Goal: Communication & Community: Answer question/provide support

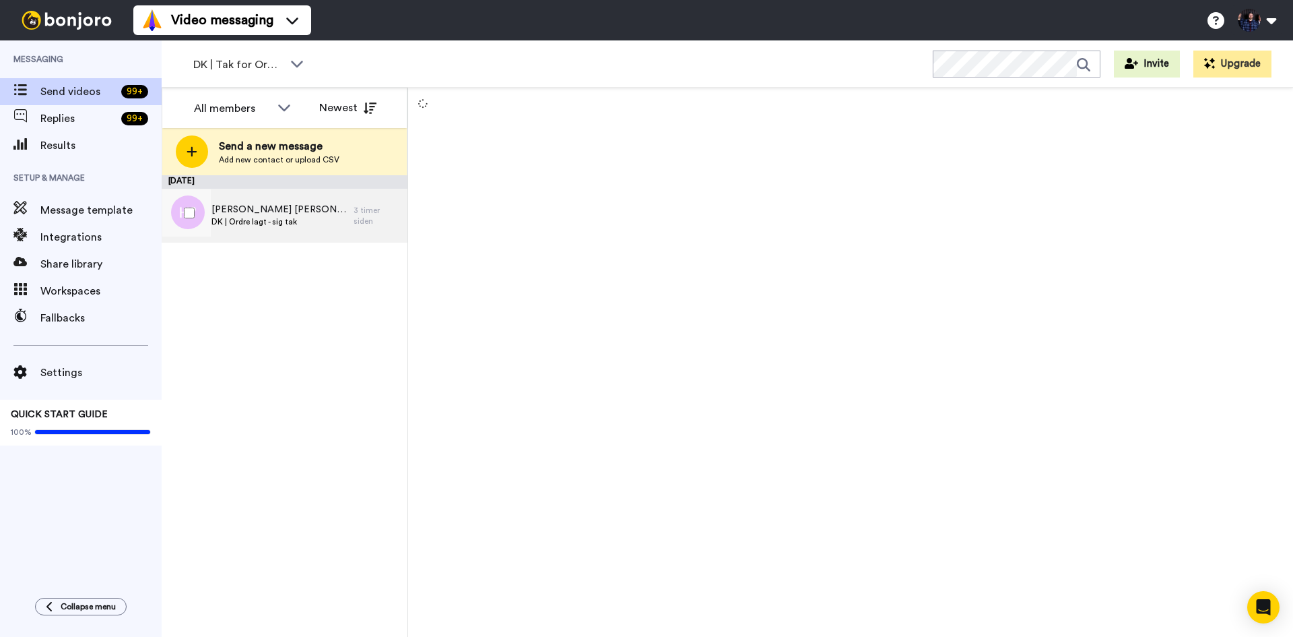
click at [344, 220] on div "Henrik Thue Ølgaard DK | Ordre lagt - sig tak" at bounding box center [258, 216] width 192 height 54
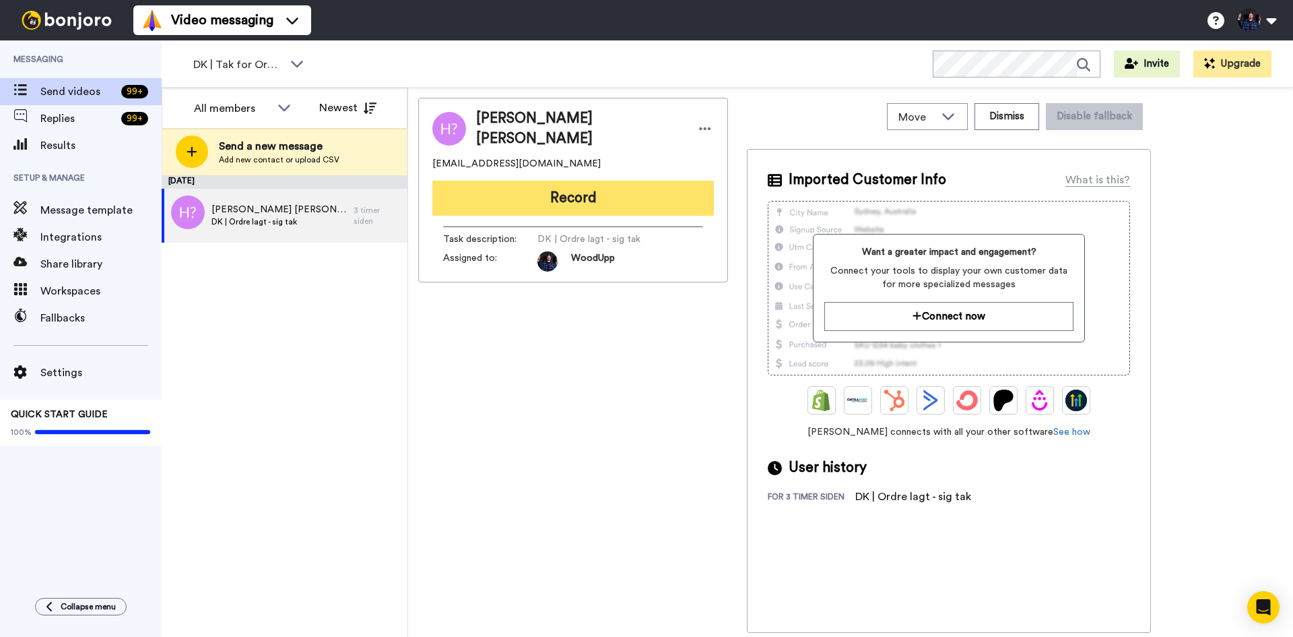
click at [607, 192] on button "Record" at bounding box center [573, 198] width 282 height 35
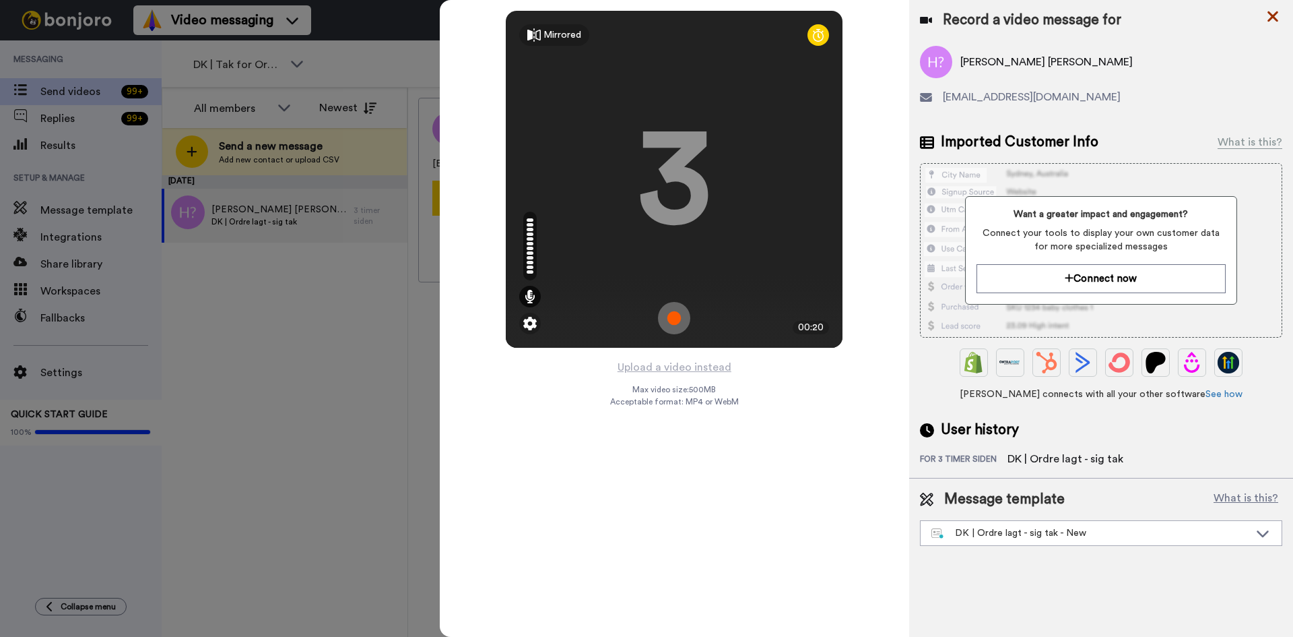
click at [1267, 14] on icon at bounding box center [1272, 16] width 13 height 17
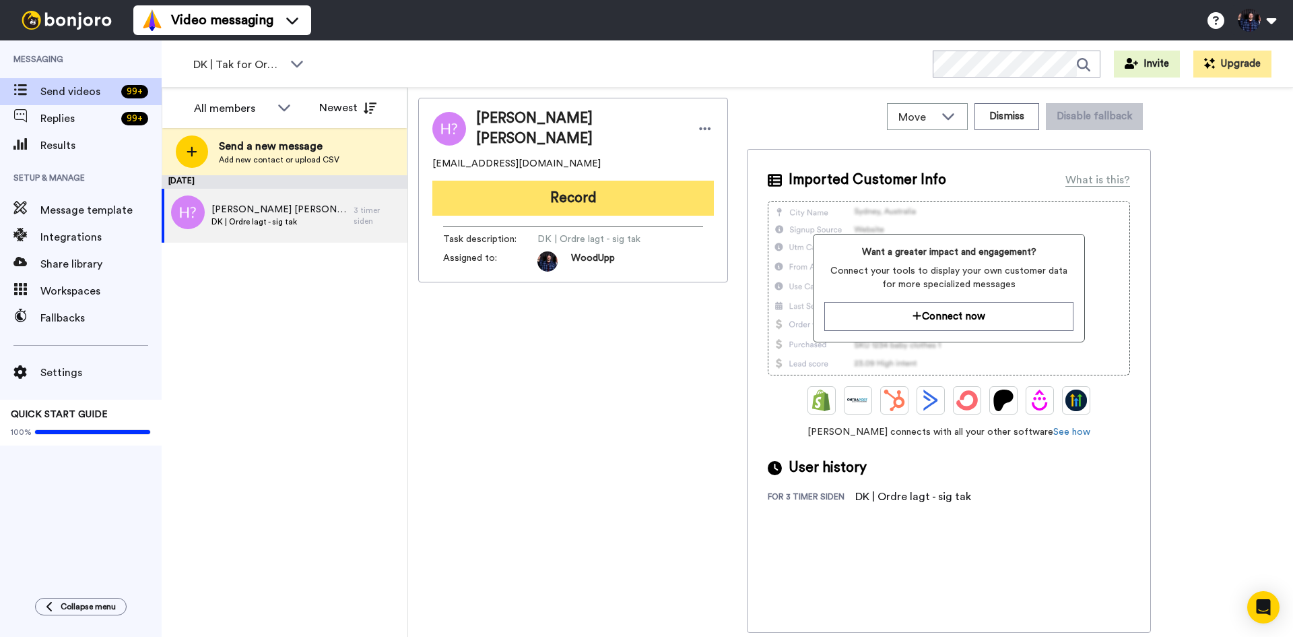
click at [573, 194] on button "Record" at bounding box center [573, 198] width 282 height 35
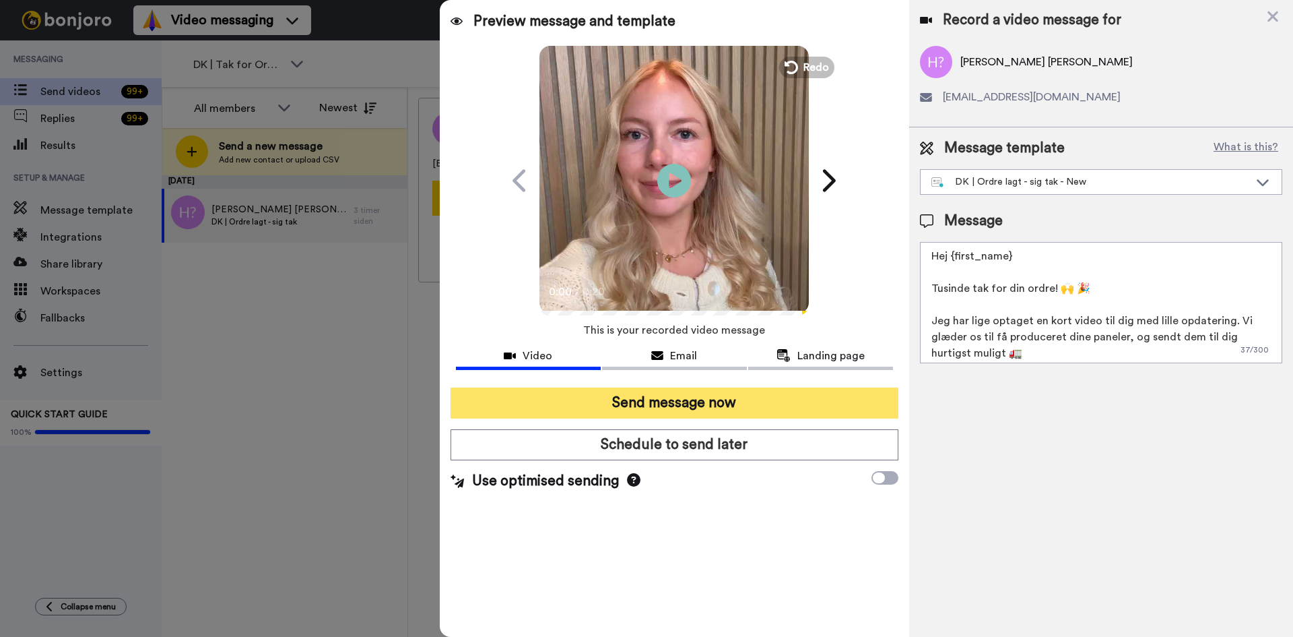
click at [678, 404] on button "Send message now" at bounding box center [675, 402] width 448 height 31
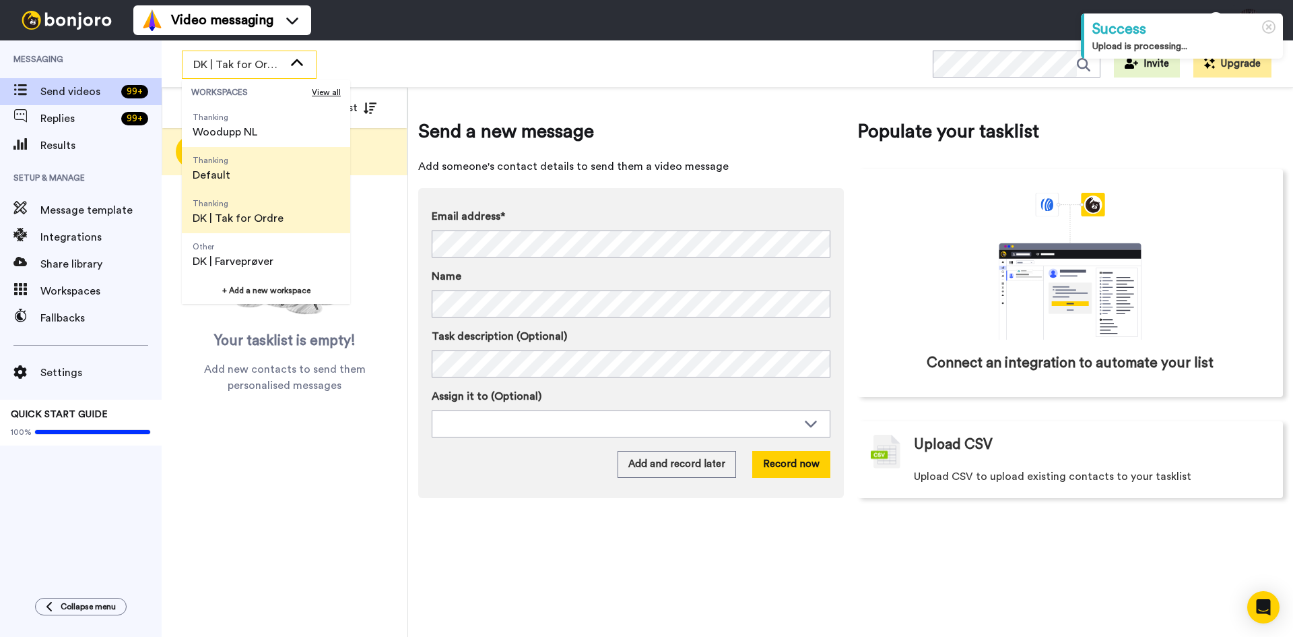
scroll to position [67, 0]
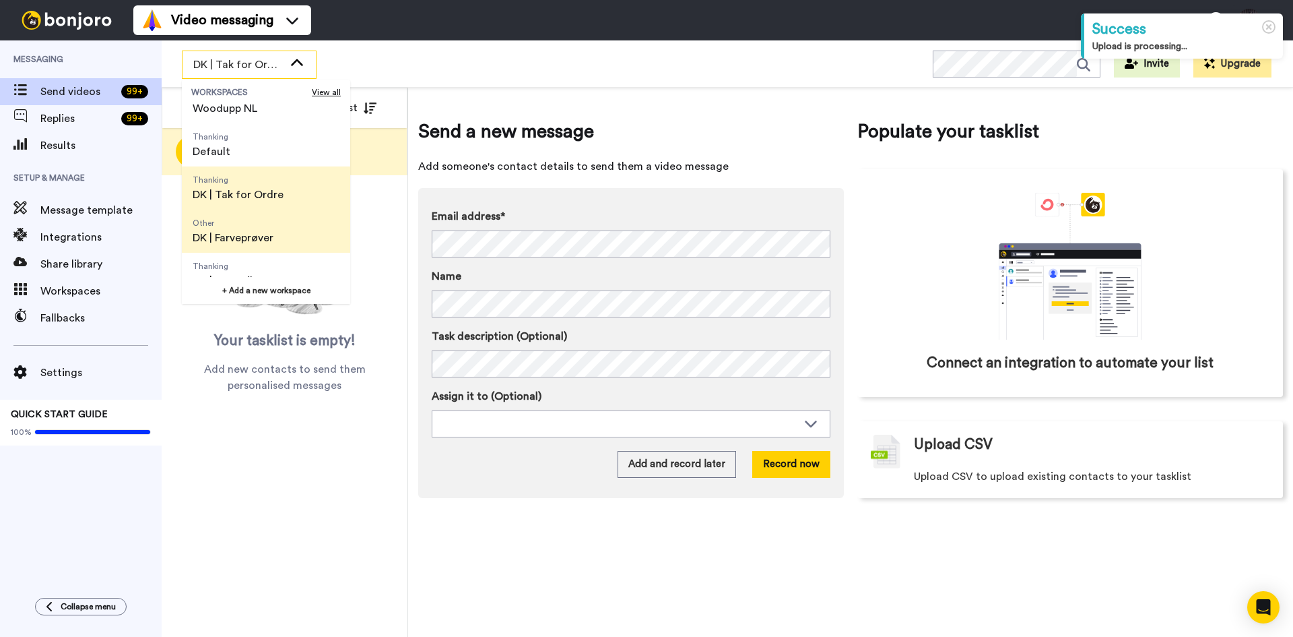
click at [284, 236] on span "Other DK | Farveprøver" at bounding box center [233, 230] width 102 height 43
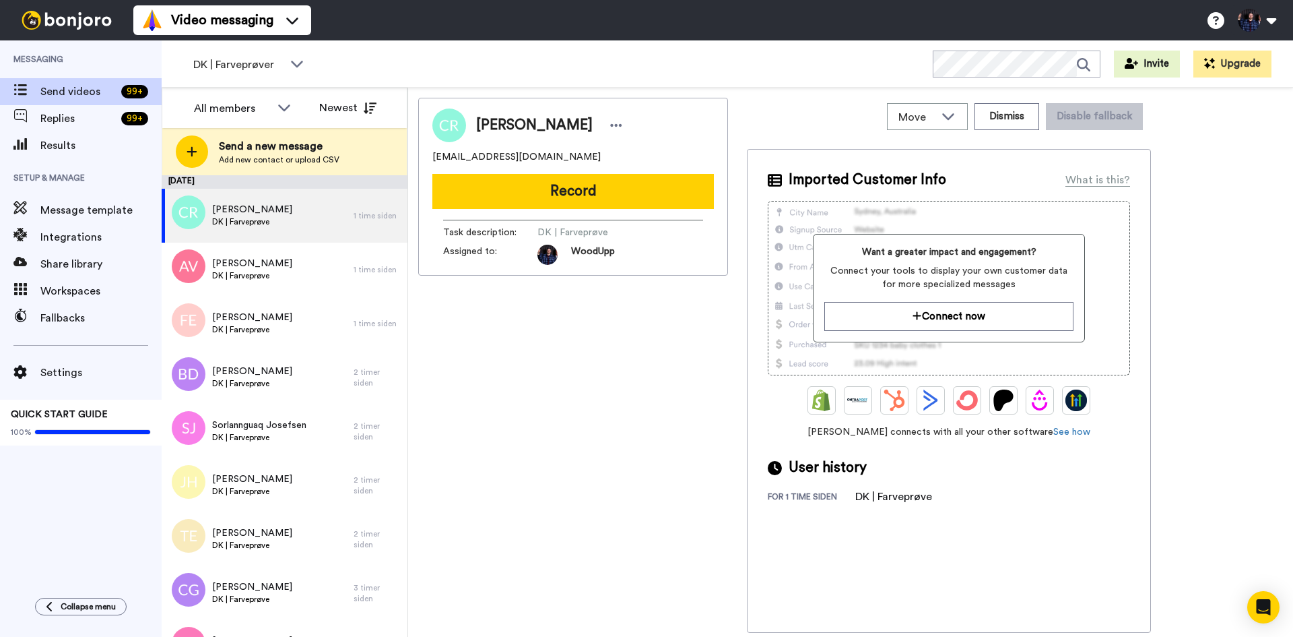
click at [597, 413] on div "Christina Rosengreen cpf-91@hotmail.com Record Task description : DK | Farveprø…" at bounding box center [573, 365] width 310 height 535
click at [583, 558] on div "Christina Rosengreen cpf-91@hotmail.com Record Task description : DK | Farveprø…" at bounding box center [573, 365] width 310 height 535
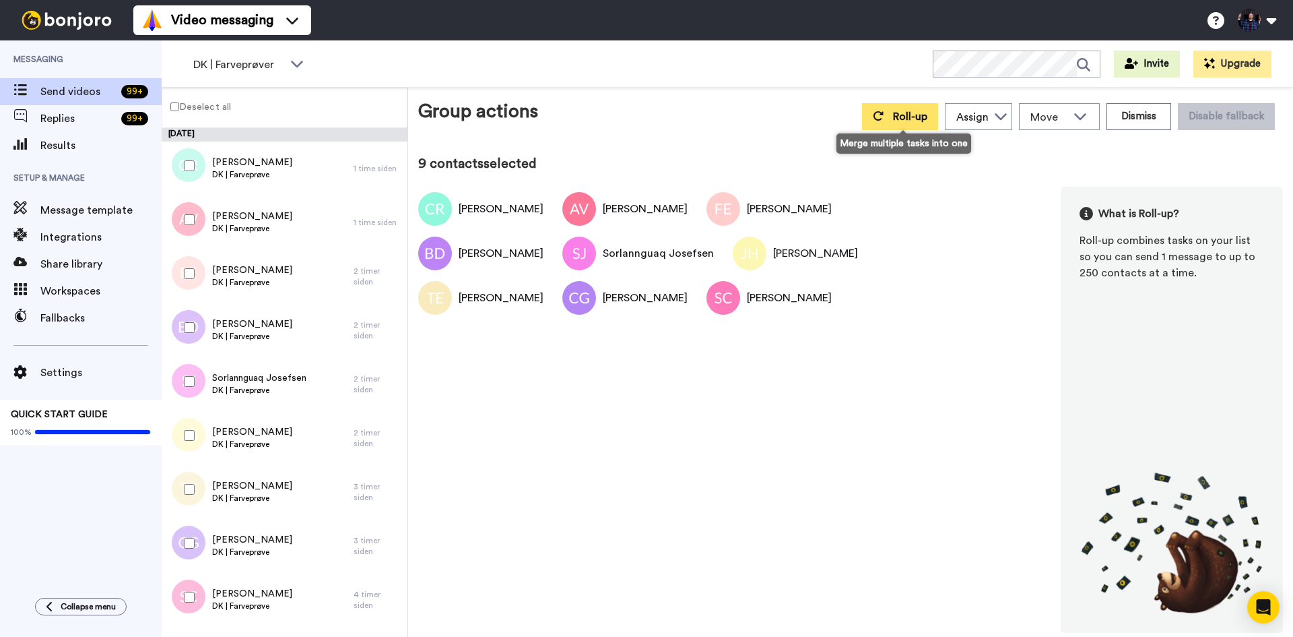
click at [917, 113] on span "Roll-up" at bounding box center [910, 116] width 34 height 11
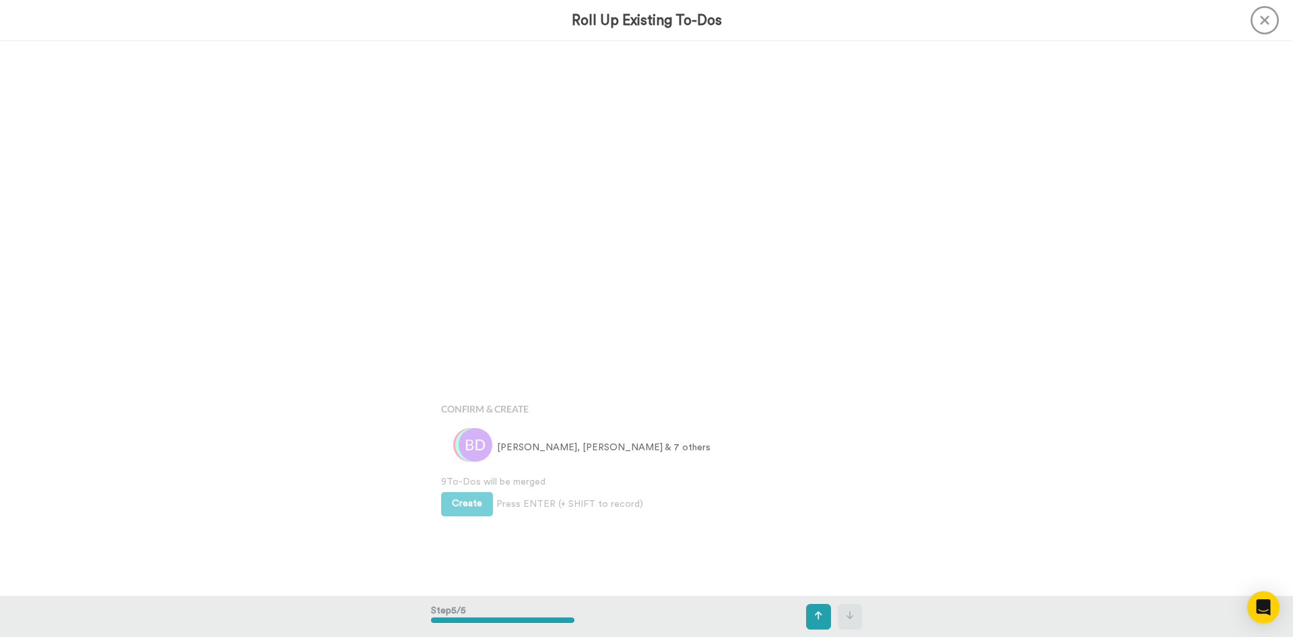
scroll to position [2218, 0]
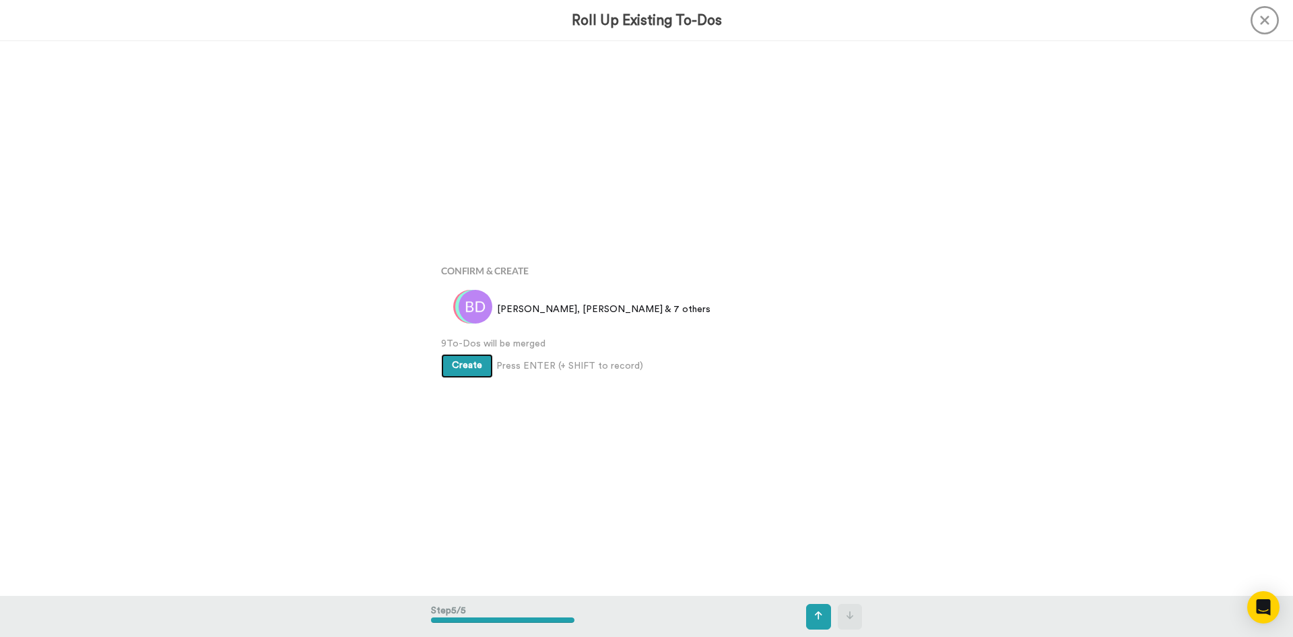
click at [474, 368] on span "Create" at bounding box center [467, 364] width 30 height 9
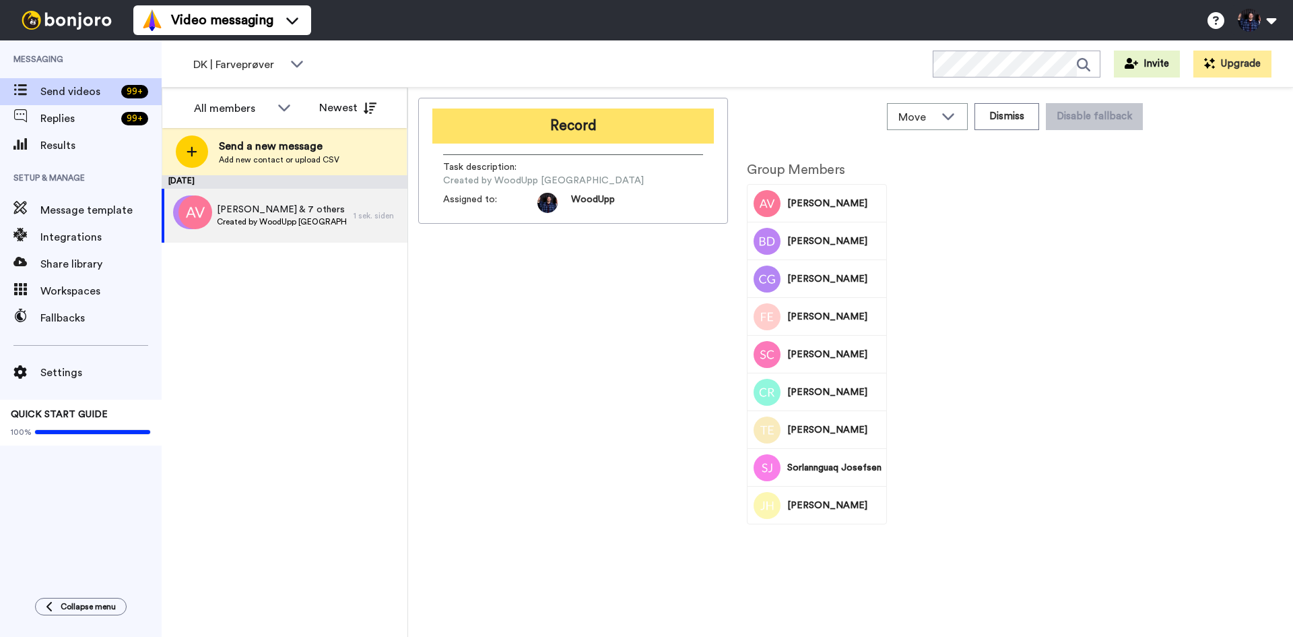
click at [586, 122] on button "Record" at bounding box center [573, 125] width 282 height 35
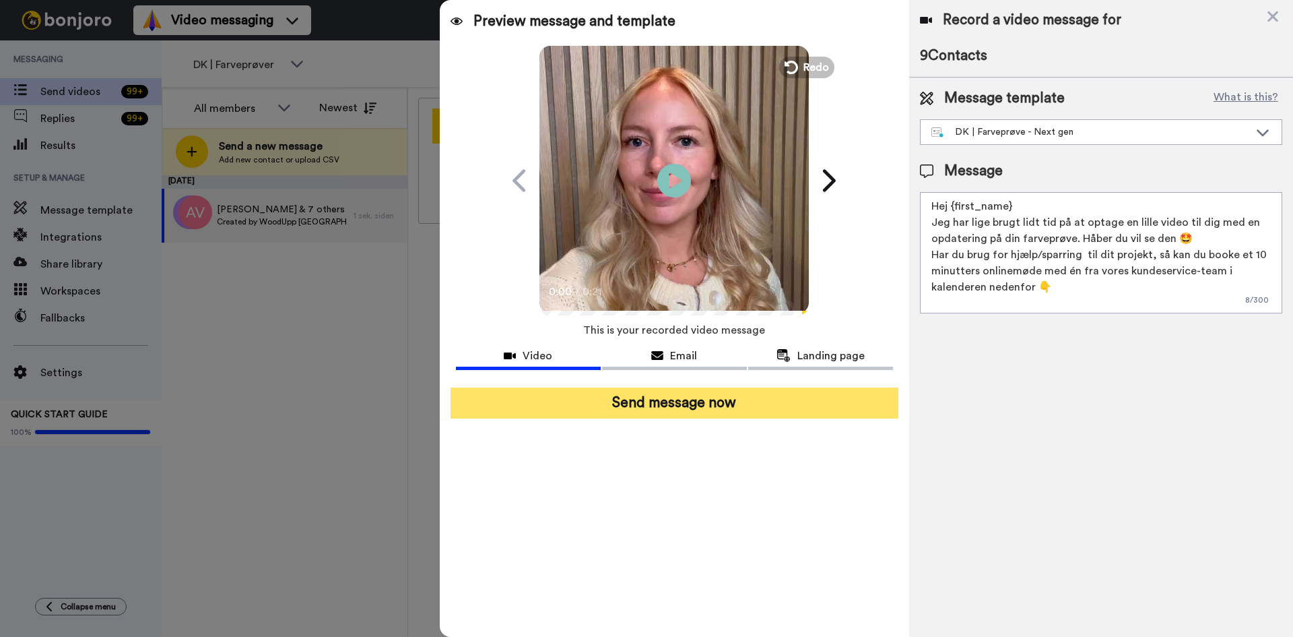
click at [758, 408] on button "Send message now" at bounding box center [675, 402] width 448 height 31
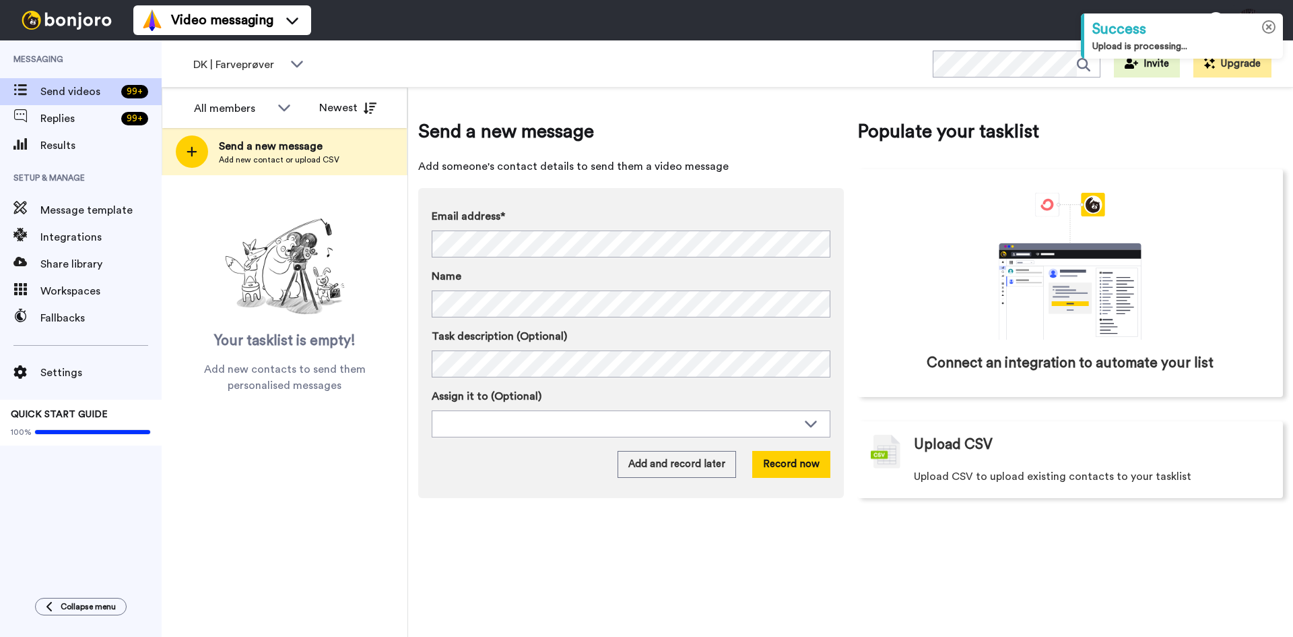
click at [1272, 26] on icon at bounding box center [1269, 27] width 14 height 14
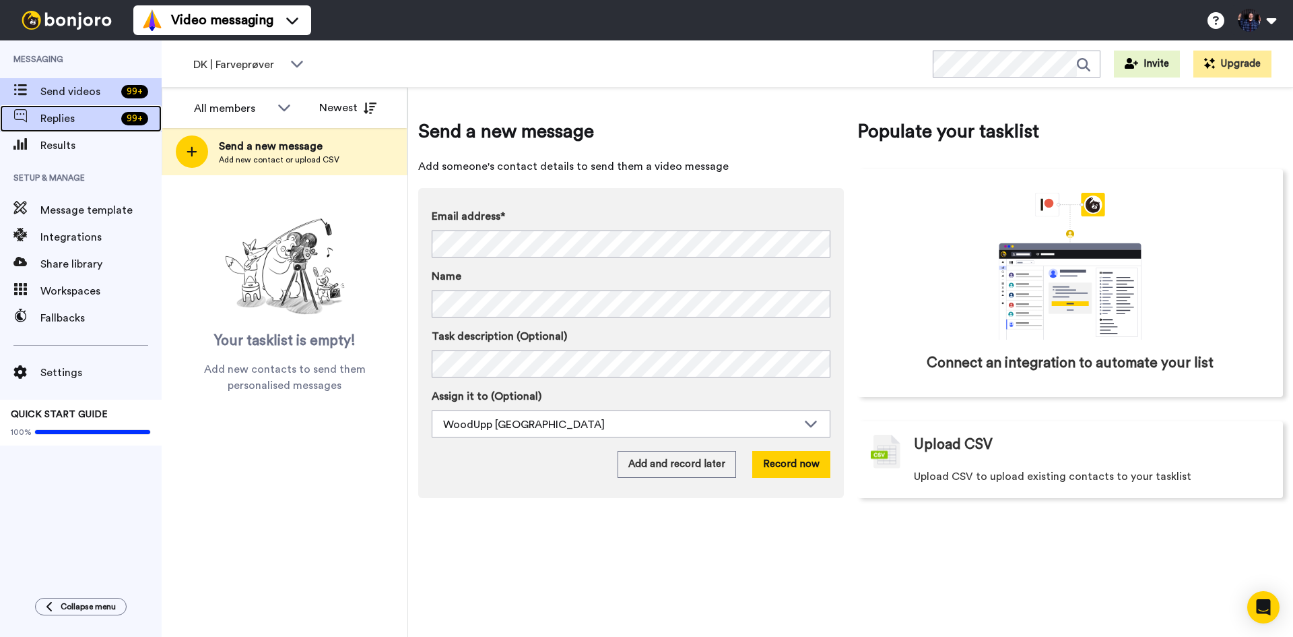
click at [112, 121] on span "Replies" at bounding box center [77, 118] width 75 height 16
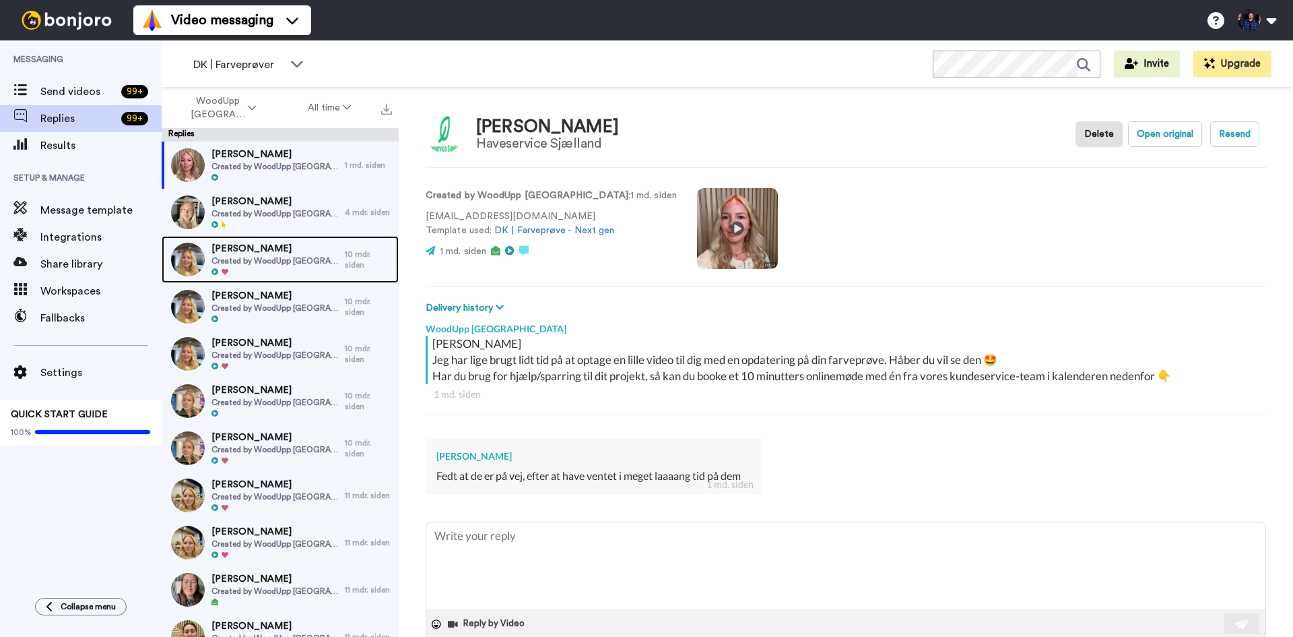
click at [199, 257] on img at bounding box center [188, 259] width 34 height 34
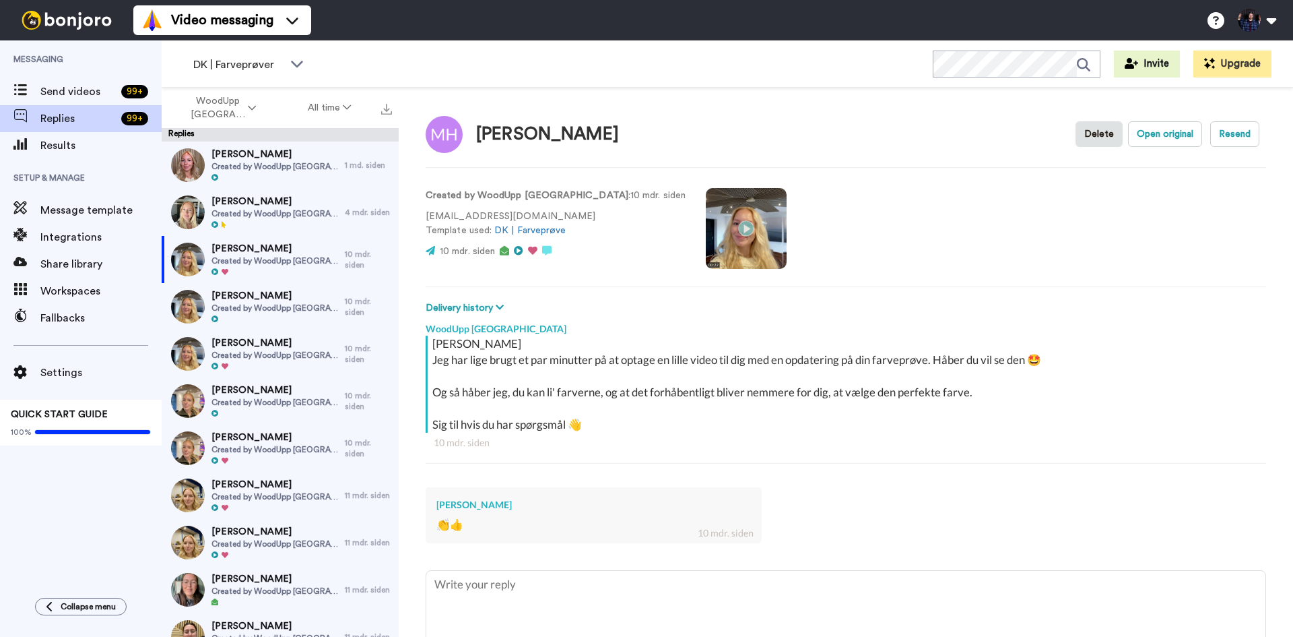
scroll to position [67, 0]
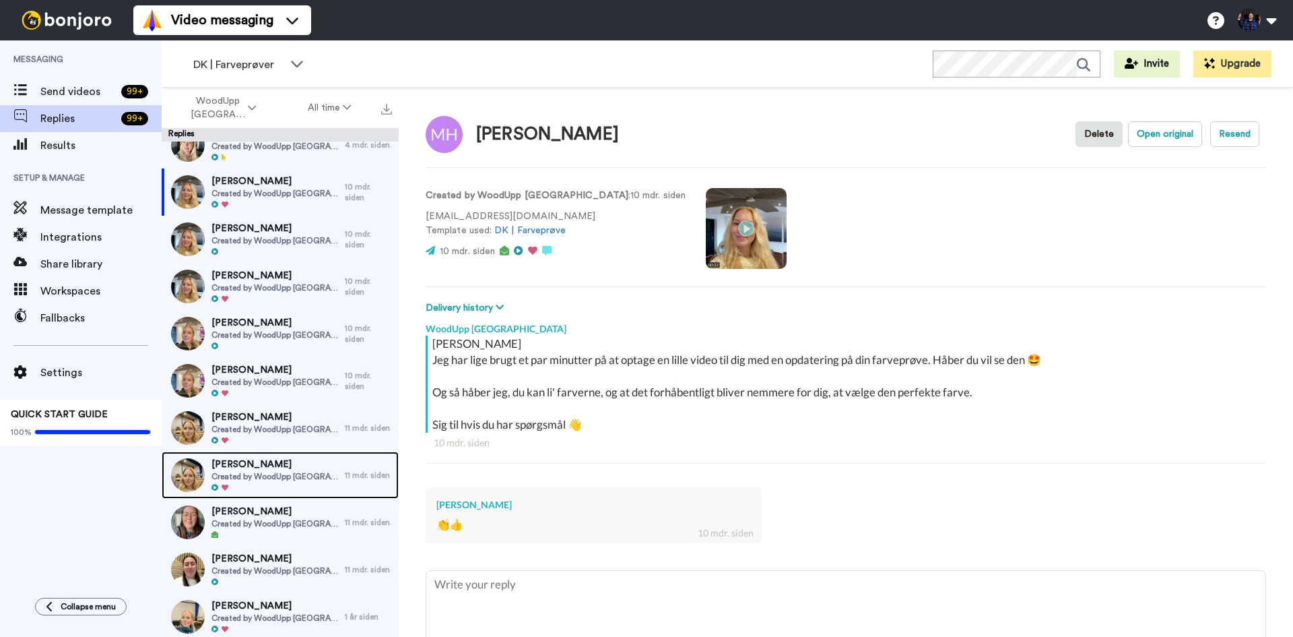
click at [290, 474] on span "Created by WoodUpp [GEOGRAPHIC_DATA]" at bounding box center [275, 476] width 127 height 11
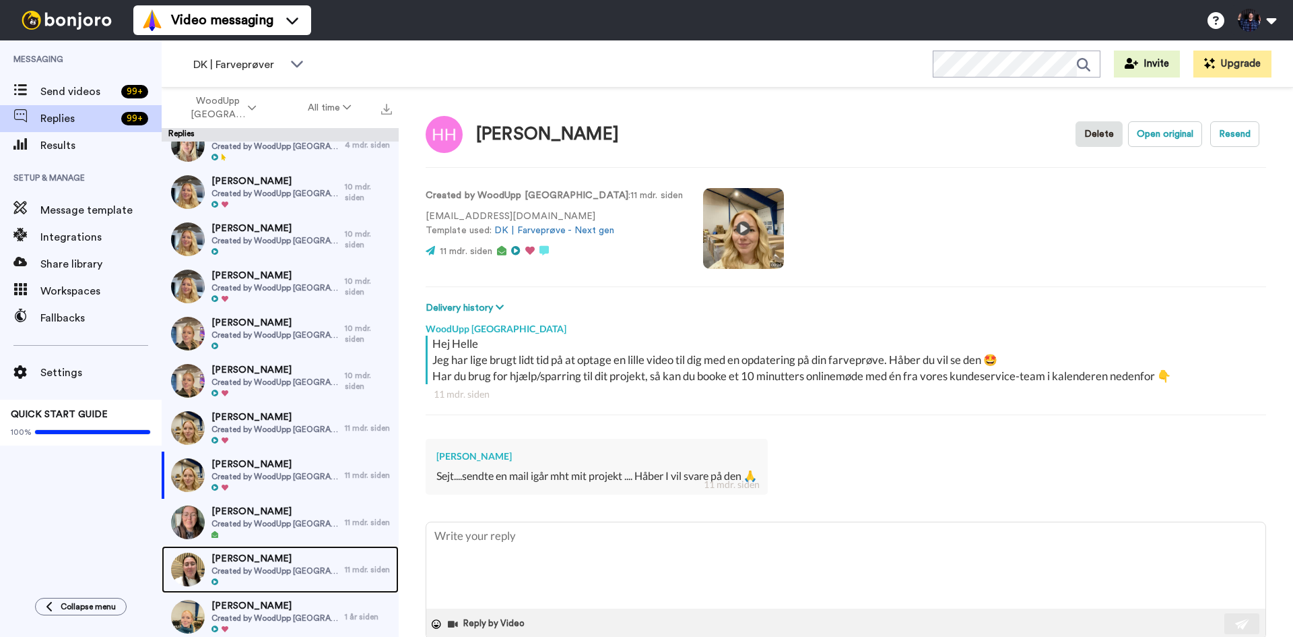
click at [284, 557] on span "[PERSON_NAME]" at bounding box center [275, 558] width 127 height 13
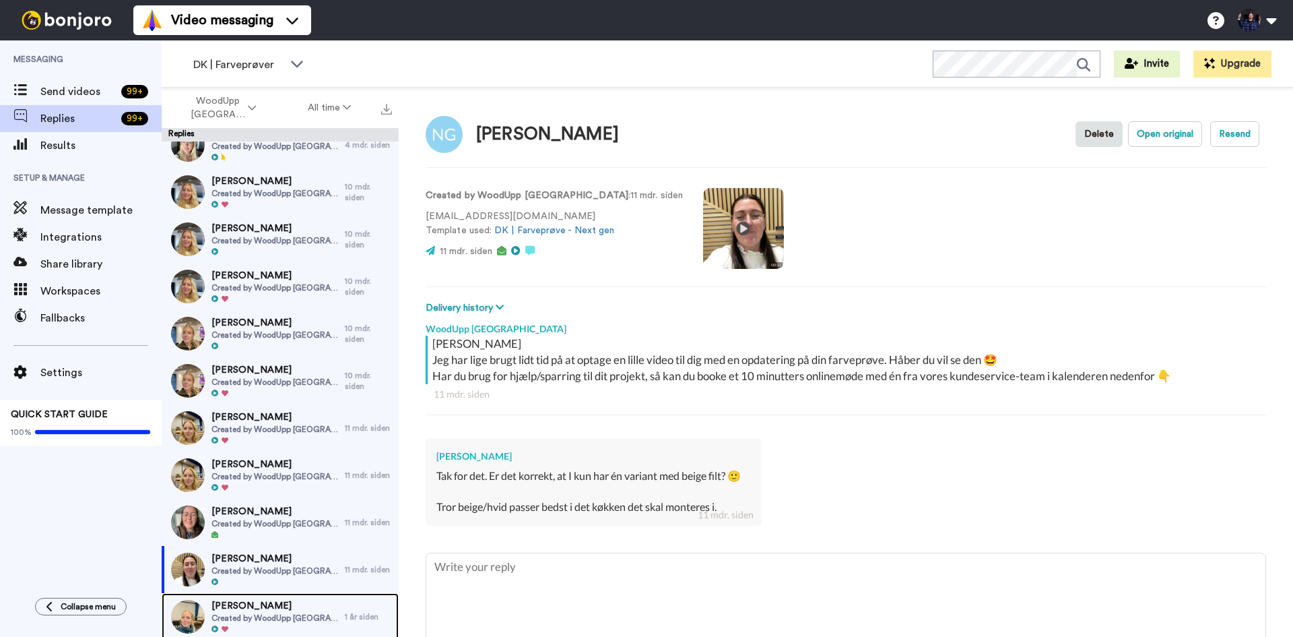
click at [194, 616] on img at bounding box center [188, 617] width 34 height 34
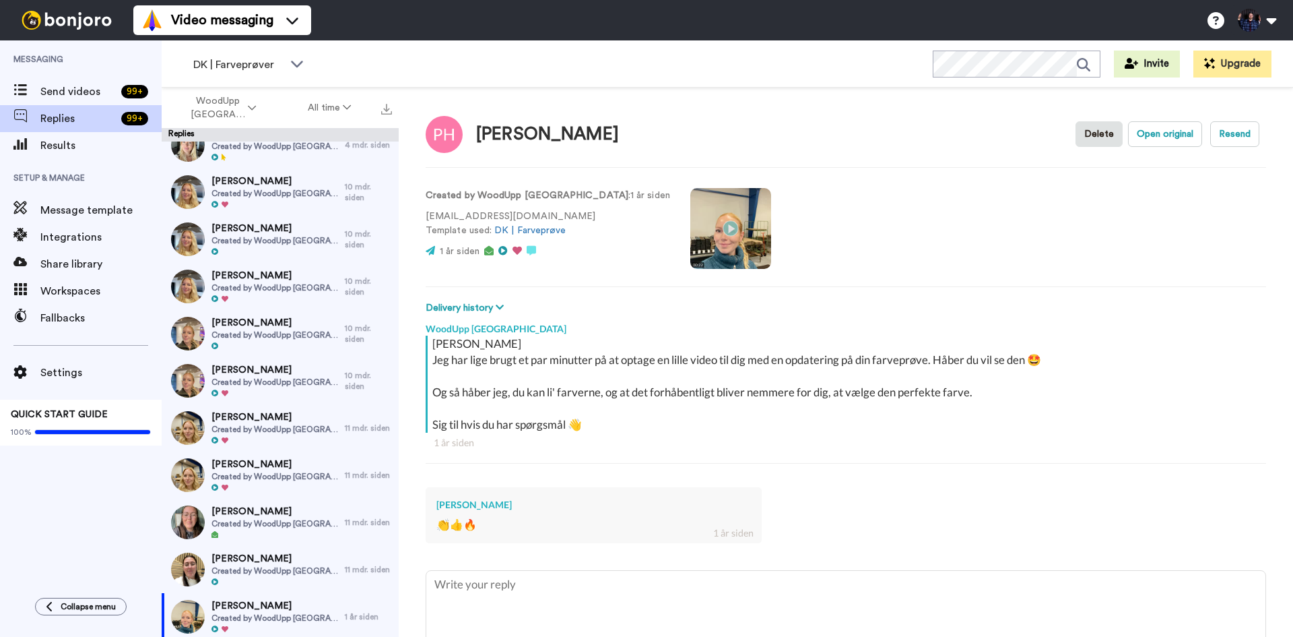
click at [690, 229] on video at bounding box center [730, 228] width 81 height 81
click at [692, 232] on video at bounding box center [730, 228] width 81 height 81
click at [690, 232] on video at bounding box center [730, 228] width 81 height 81
click at [1167, 131] on button "Open original" at bounding box center [1165, 134] width 74 height 26
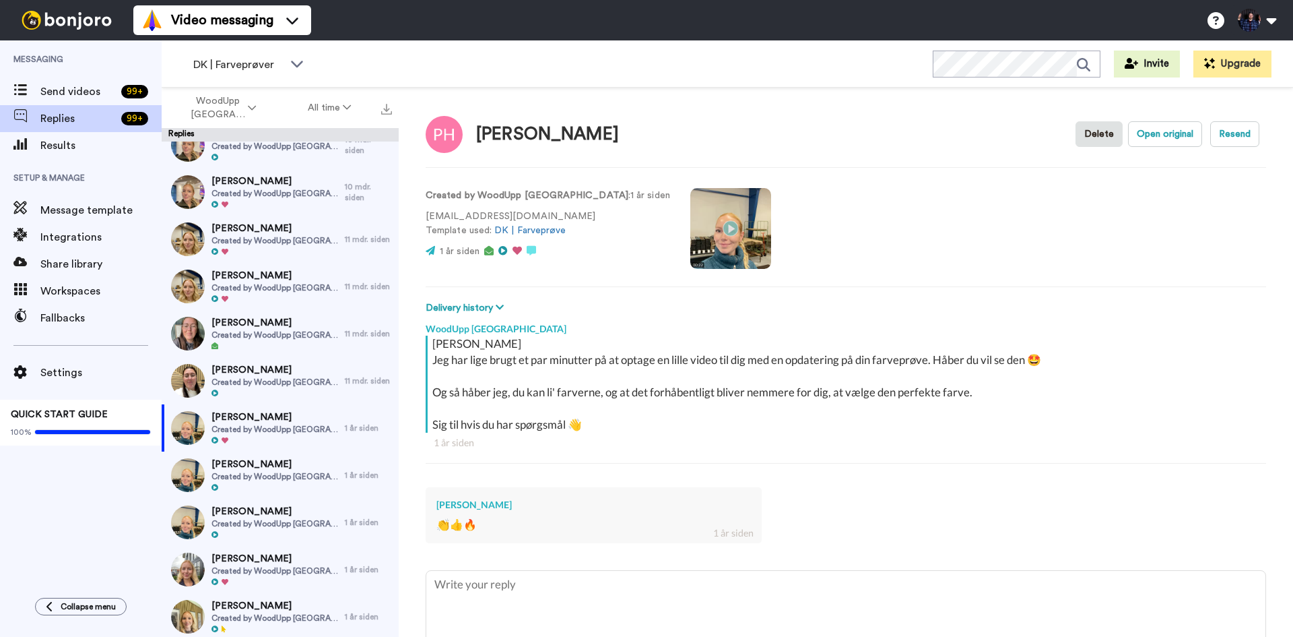
scroll to position [269, 0]
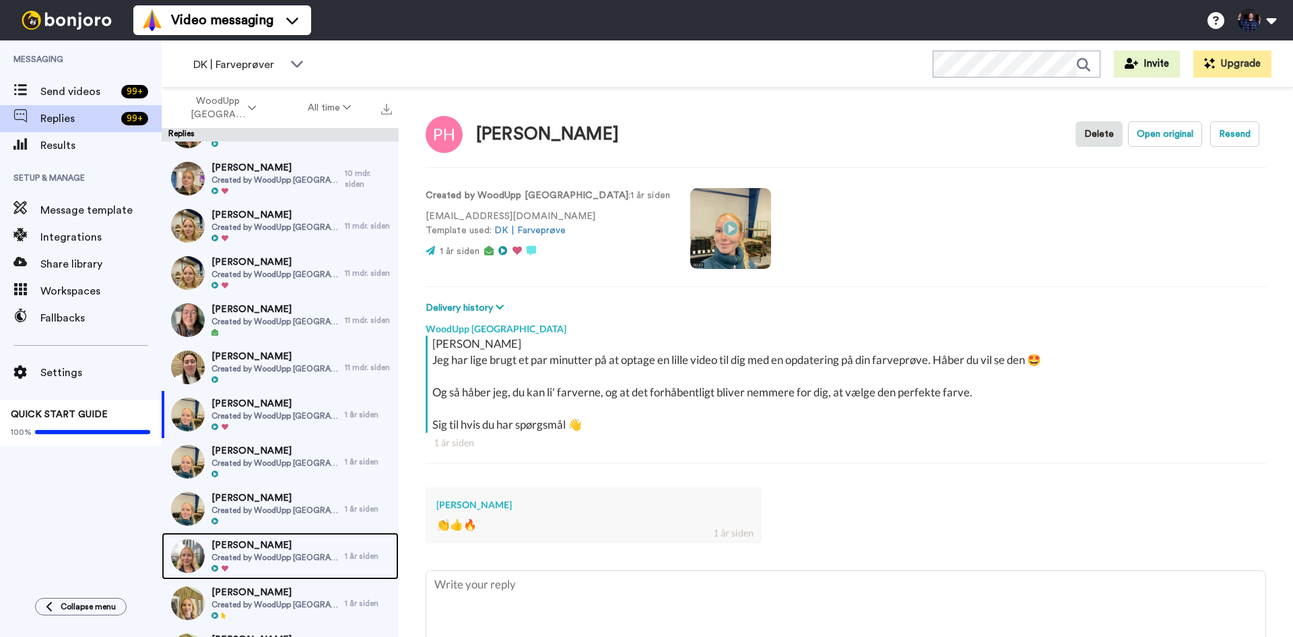
click at [296, 552] on span "Created by WoodUpp [GEOGRAPHIC_DATA]" at bounding box center [275, 557] width 127 height 11
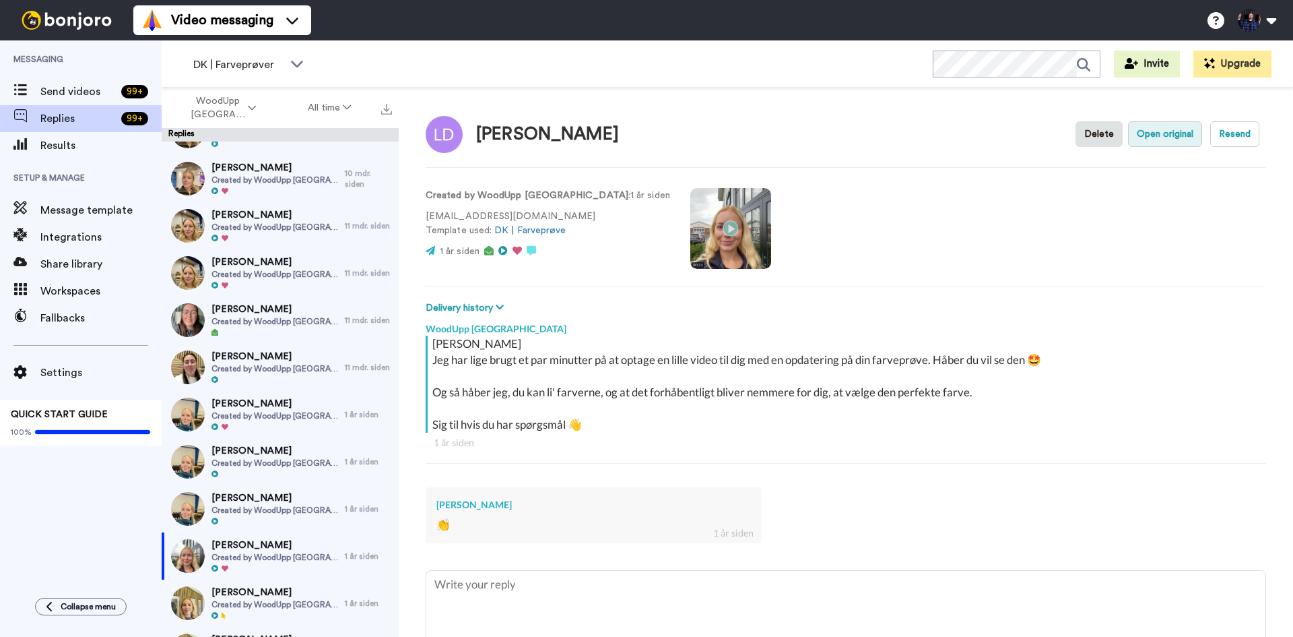
click at [1157, 140] on button "Open original" at bounding box center [1165, 134] width 74 height 26
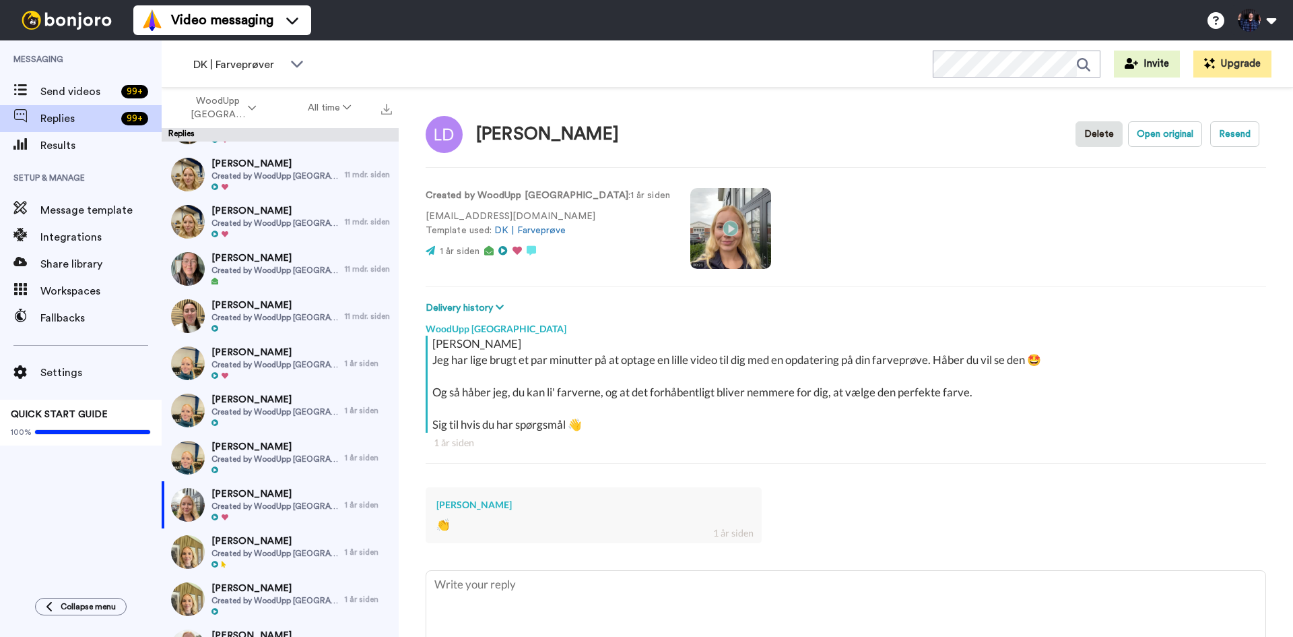
scroll to position [404, 0]
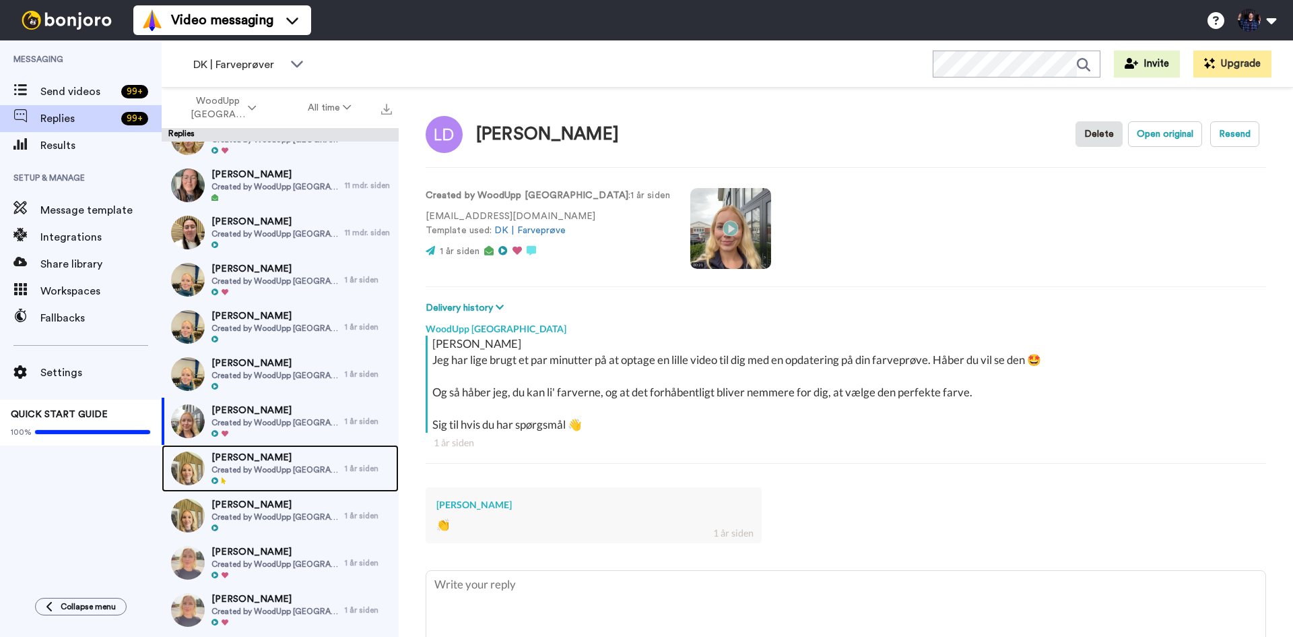
click at [196, 467] on img at bounding box center [188, 468] width 34 height 34
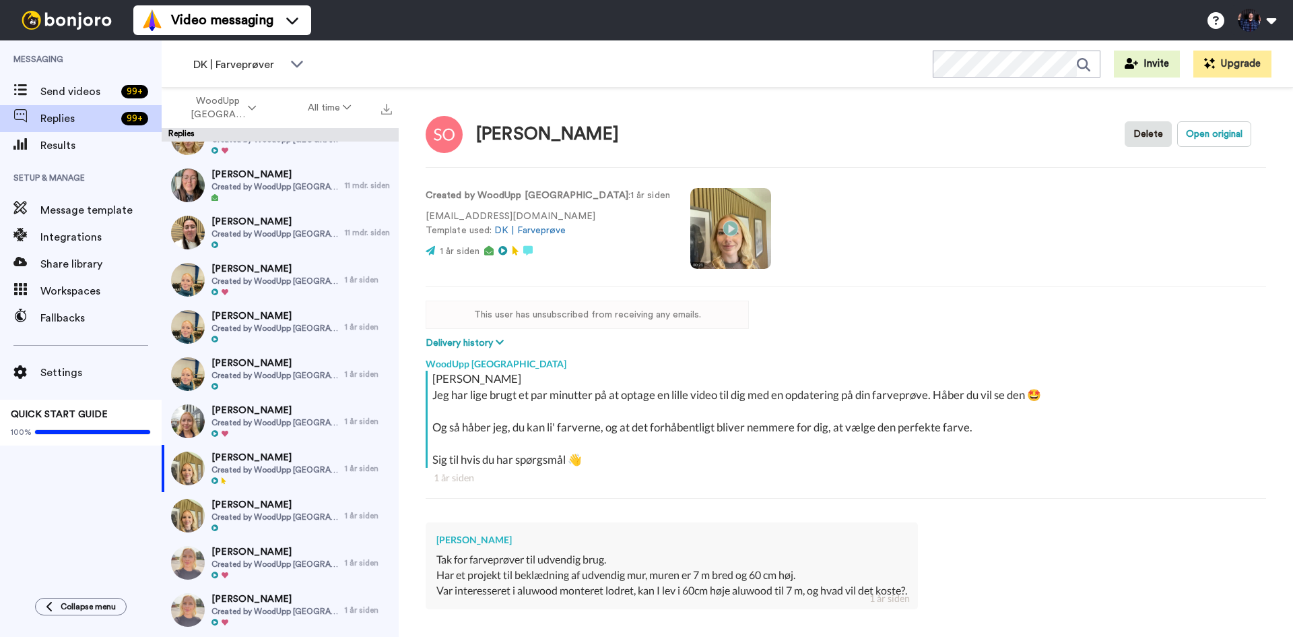
click at [690, 225] on video at bounding box center [730, 228] width 81 height 81
click at [1203, 131] on button "Open original" at bounding box center [1214, 134] width 74 height 26
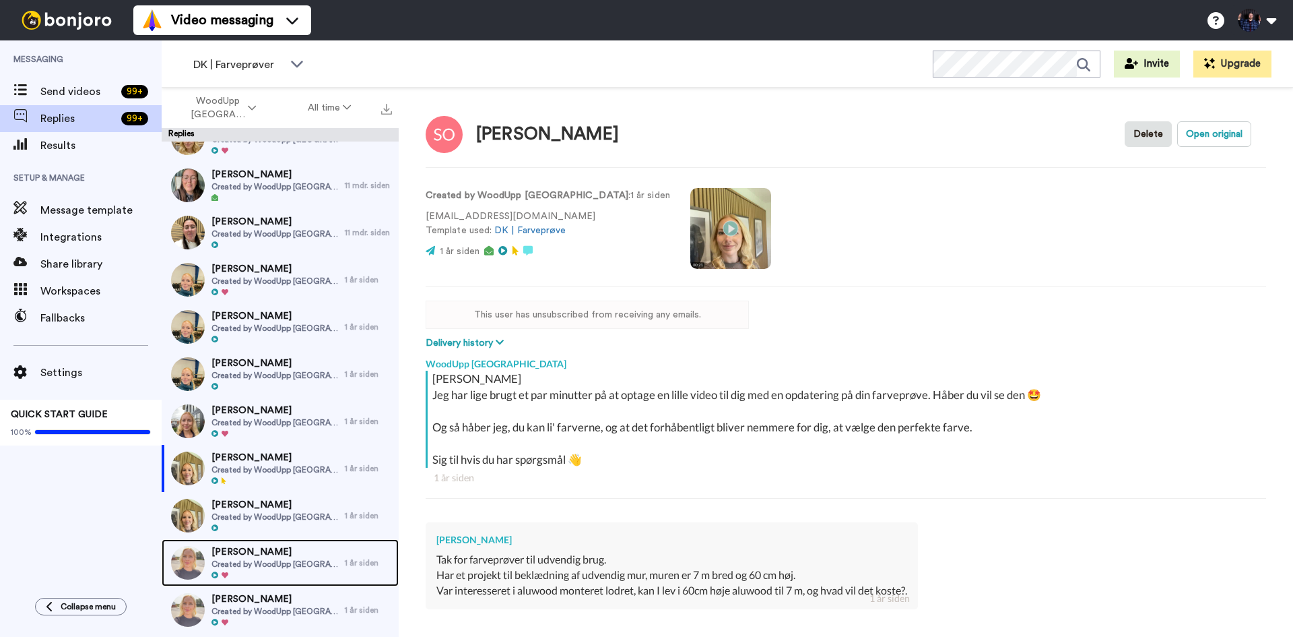
click at [191, 560] on img at bounding box center [188, 563] width 34 height 34
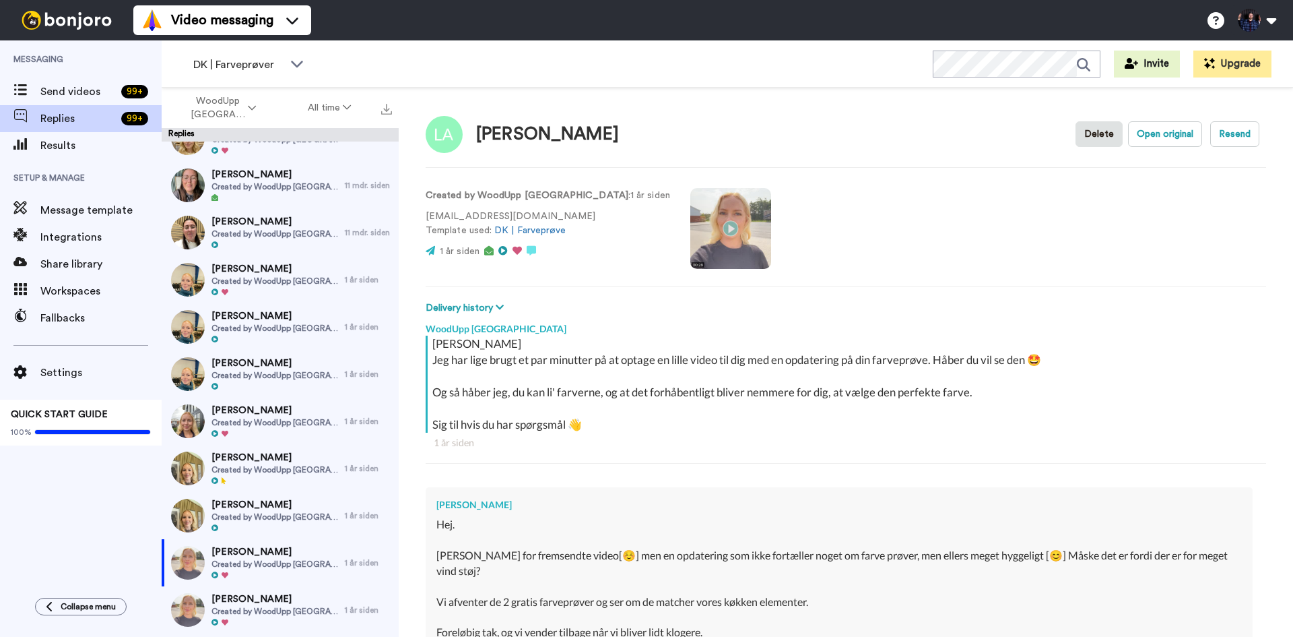
click at [690, 222] on video at bounding box center [730, 228] width 81 height 81
click at [1169, 137] on button "Open original" at bounding box center [1165, 134] width 74 height 26
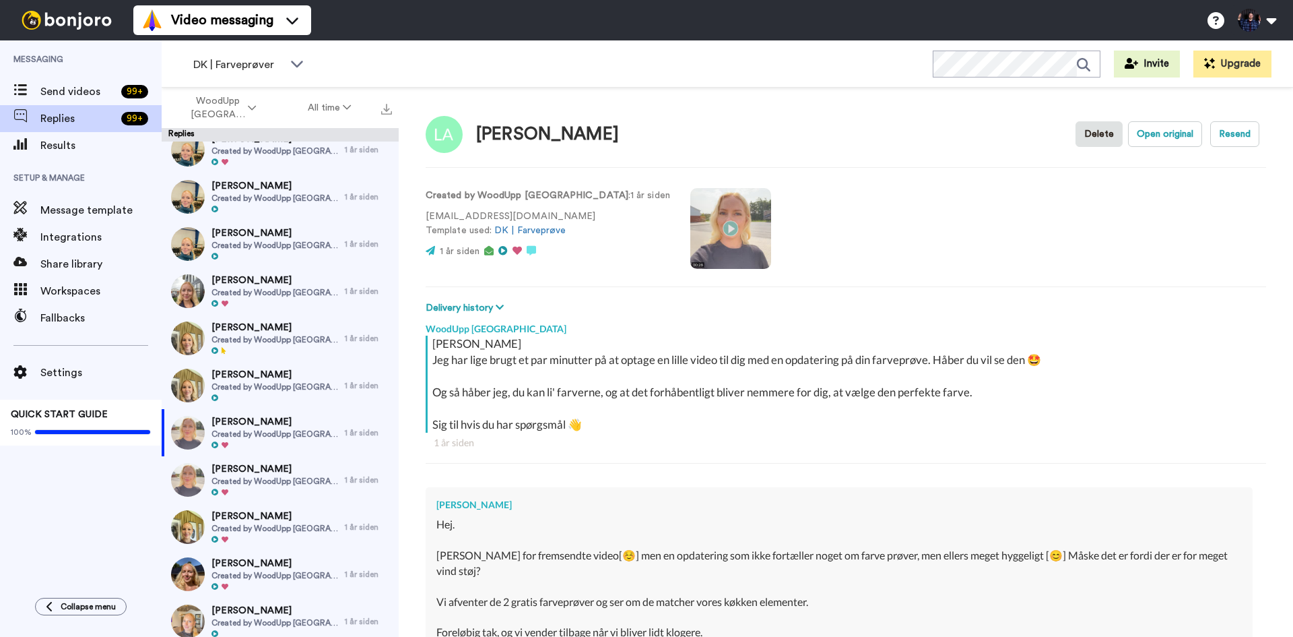
scroll to position [606, 0]
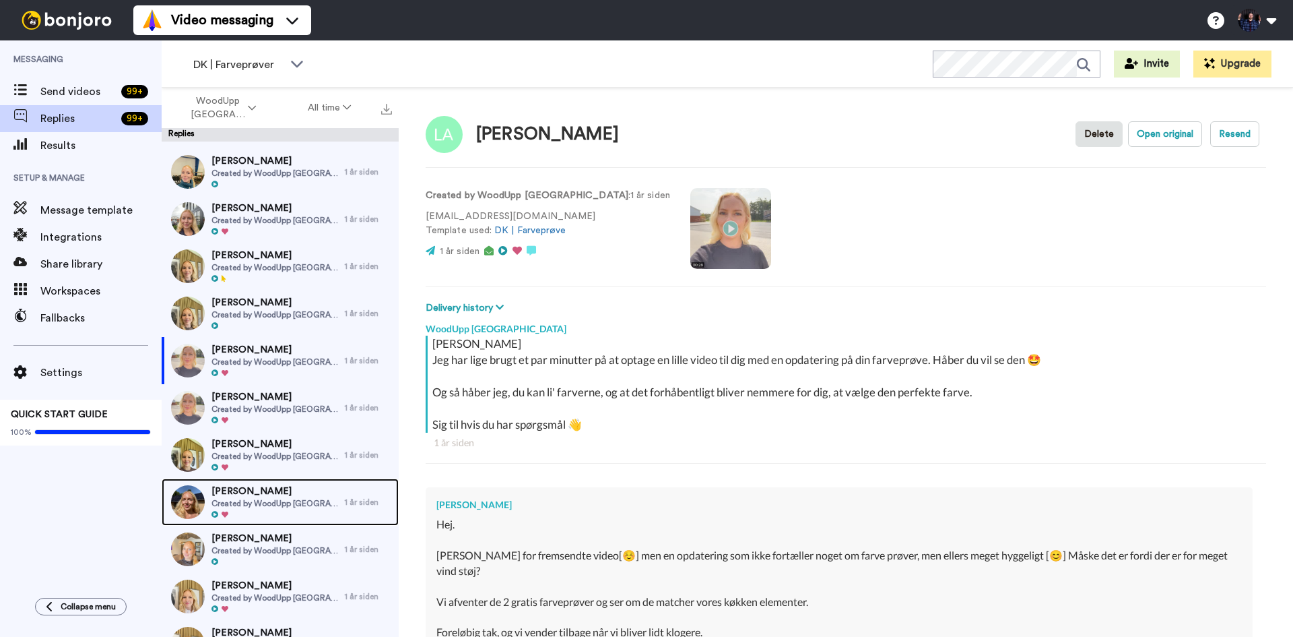
click at [187, 499] on img at bounding box center [188, 502] width 34 height 34
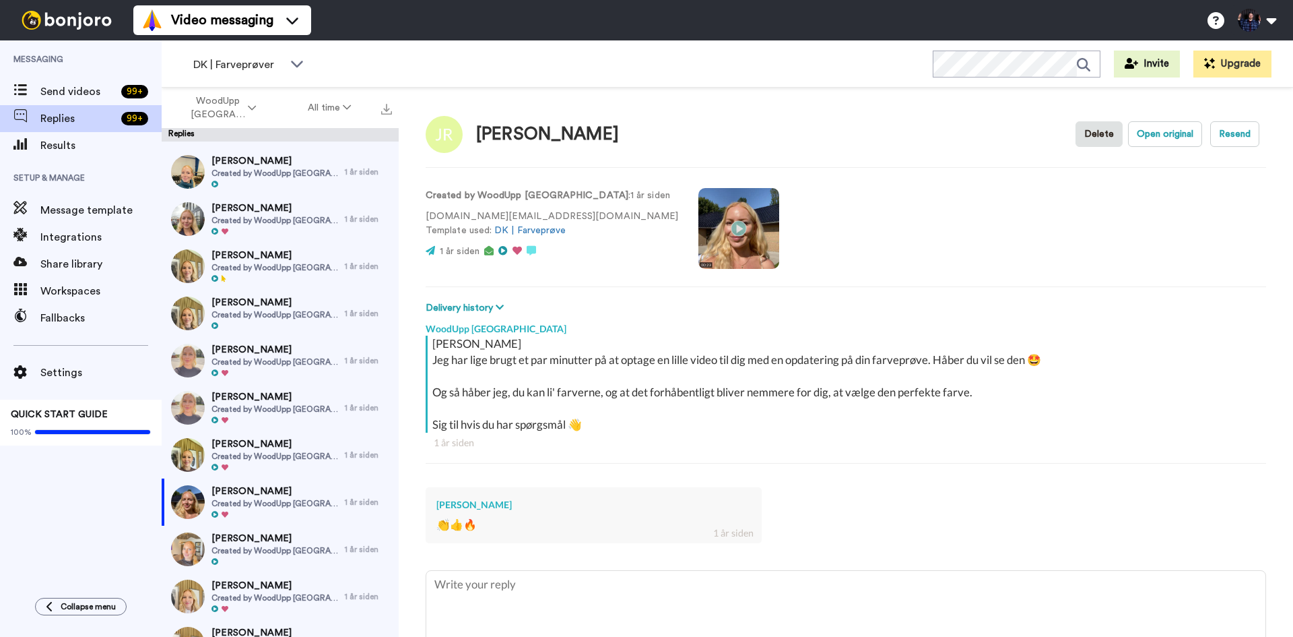
click at [699, 230] on video at bounding box center [739, 228] width 81 height 81
click at [1171, 133] on button "Open original" at bounding box center [1165, 134] width 74 height 26
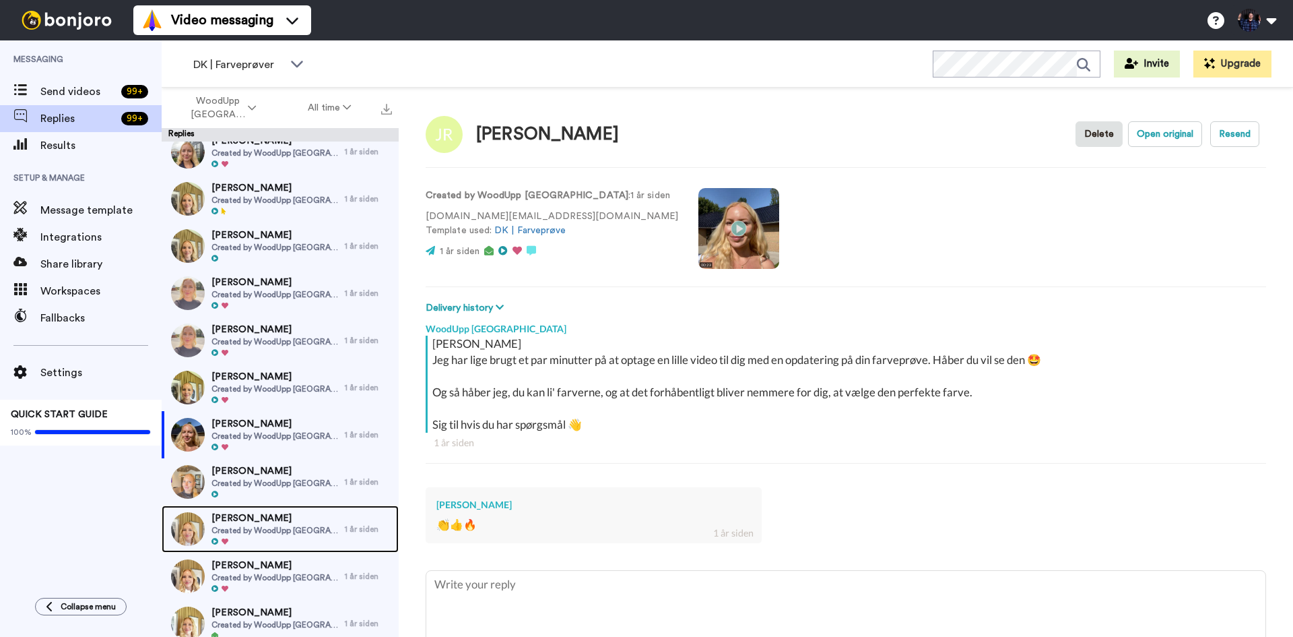
click at [198, 530] on img at bounding box center [188, 529] width 34 height 34
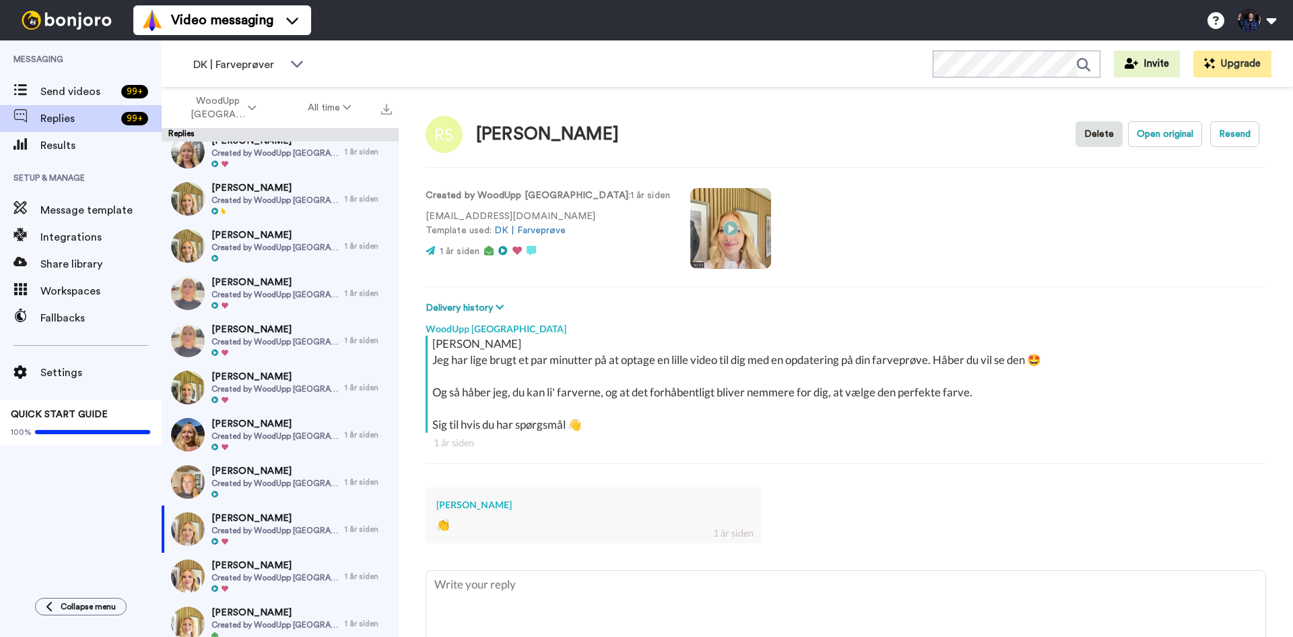
click at [690, 218] on video at bounding box center [730, 228] width 81 height 81
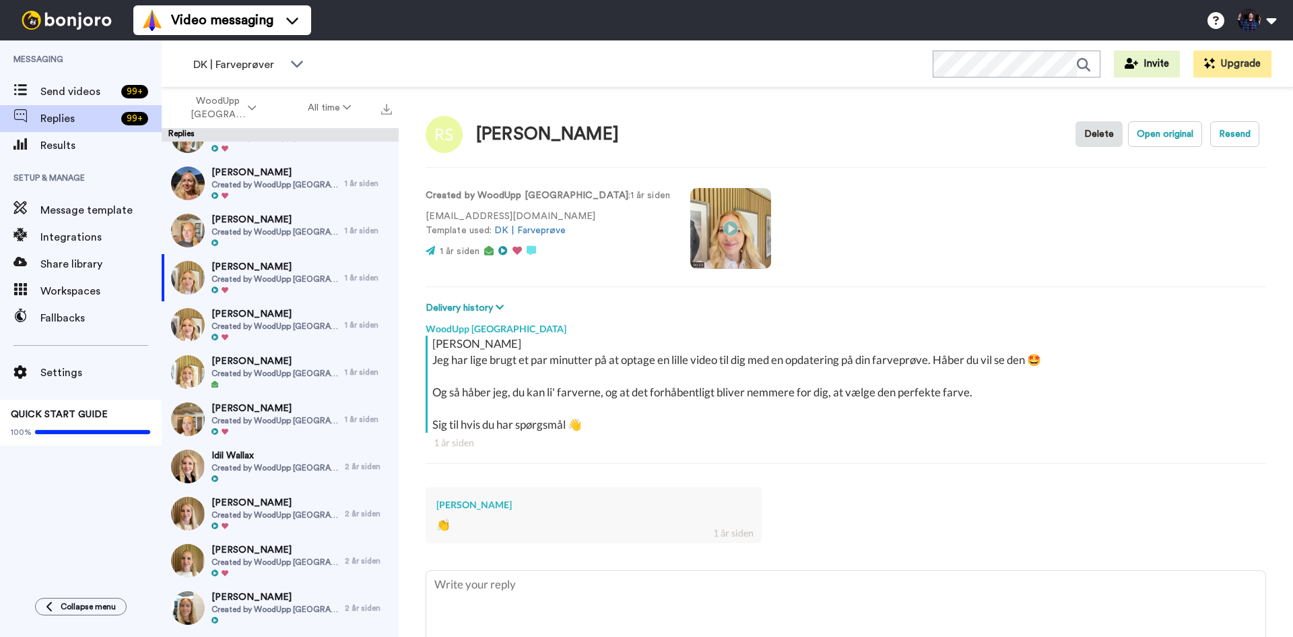
scroll to position [943, 0]
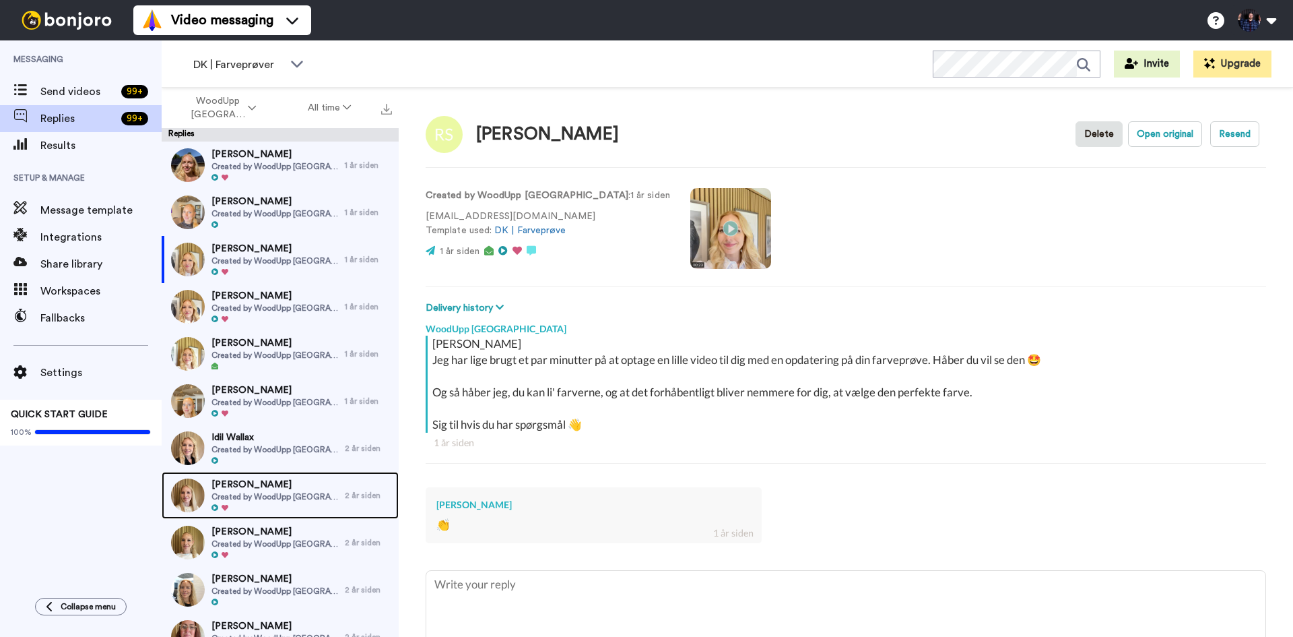
click at [194, 494] on img at bounding box center [188, 495] width 34 height 34
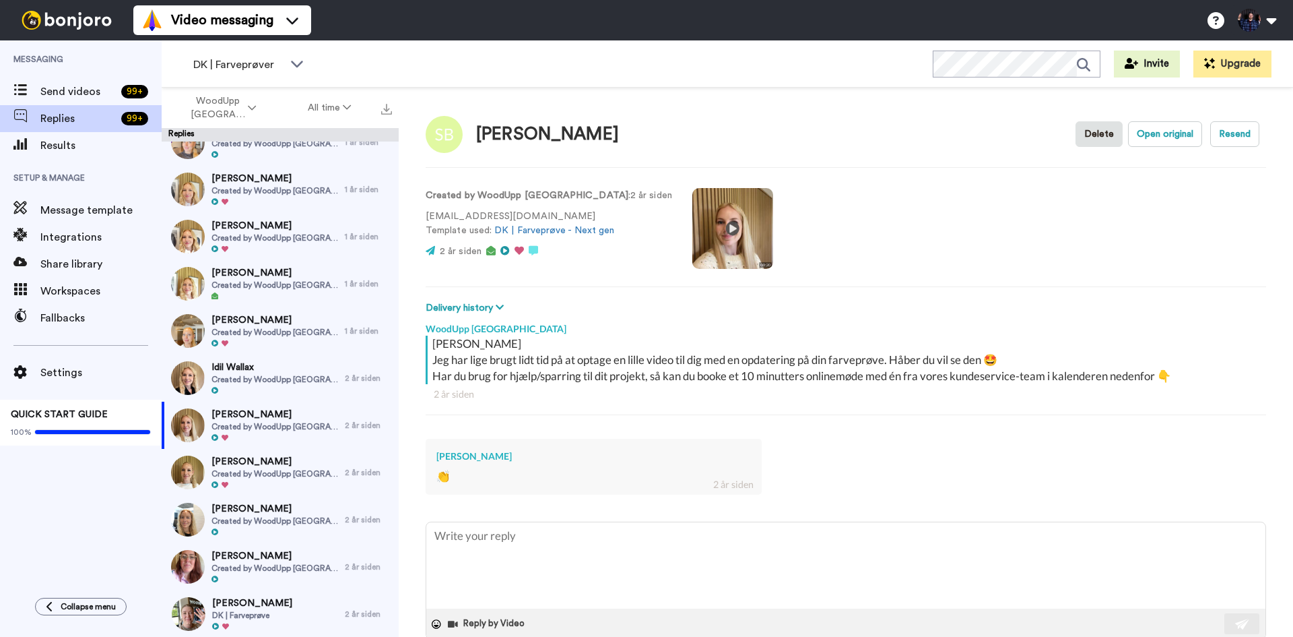
scroll to position [1078, 0]
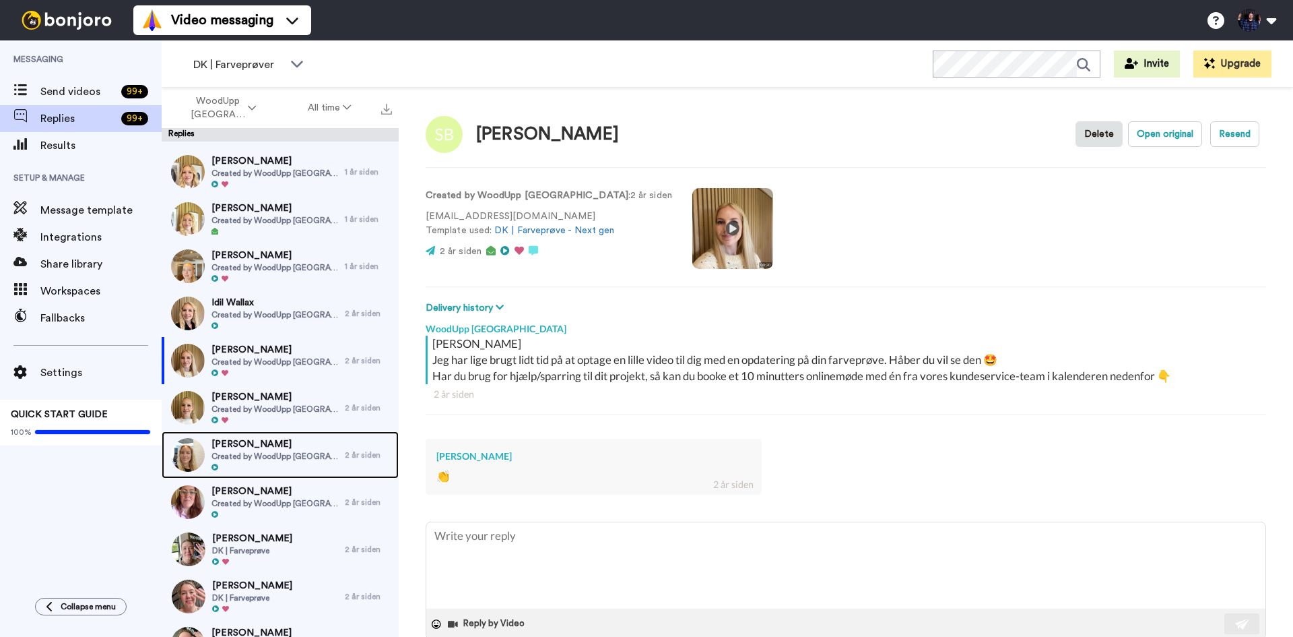
click at [185, 451] on img at bounding box center [188, 455] width 34 height 34
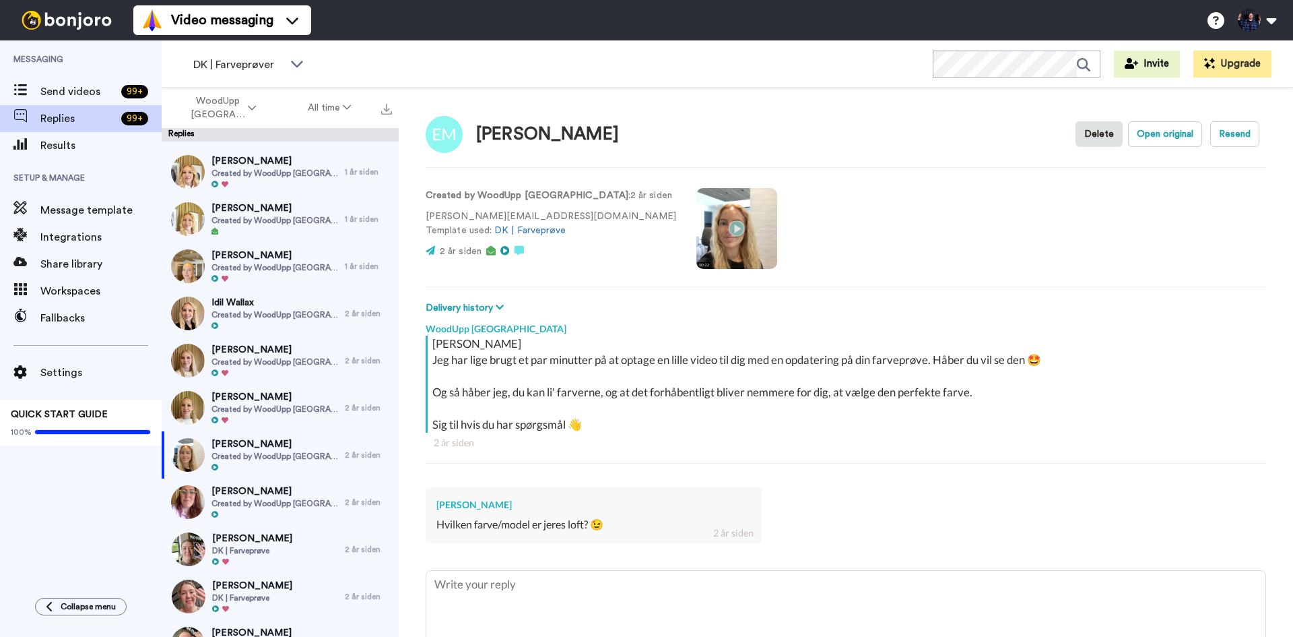
click at [707, 240] on video at bounding box center [737, 228] width 81 height 81
click at [1167, 129] on button "Open original" at bounding box center [1165, 134] width 74 height 26
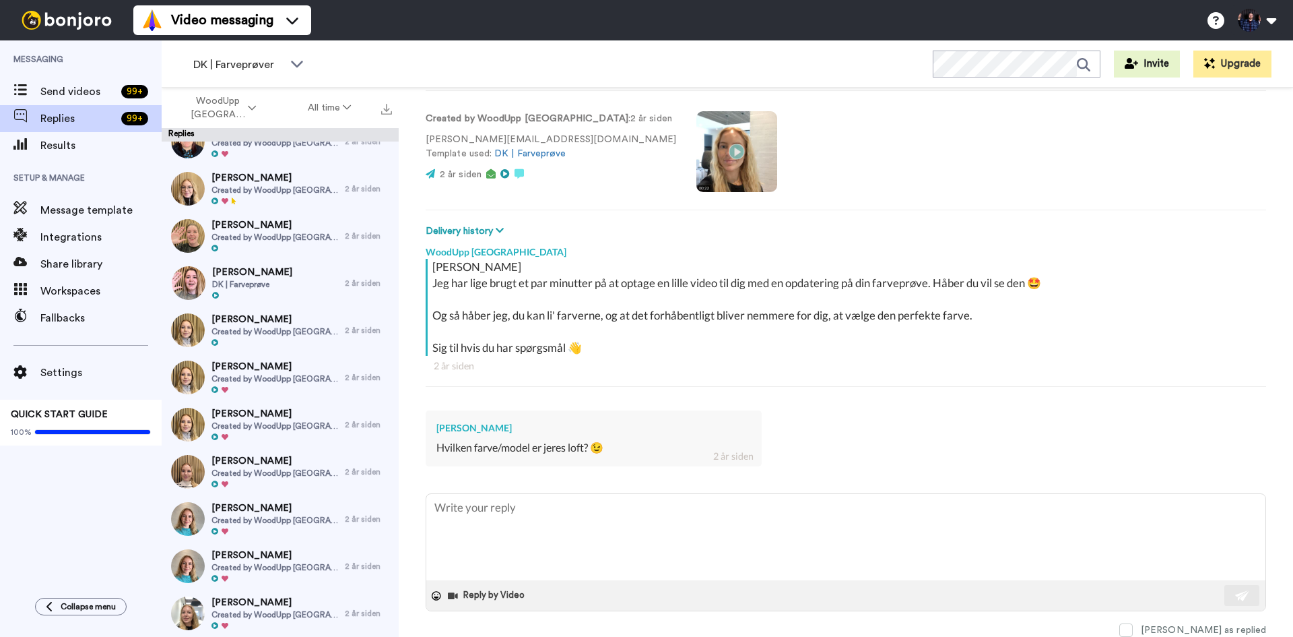
scroll to position [2290, 0]
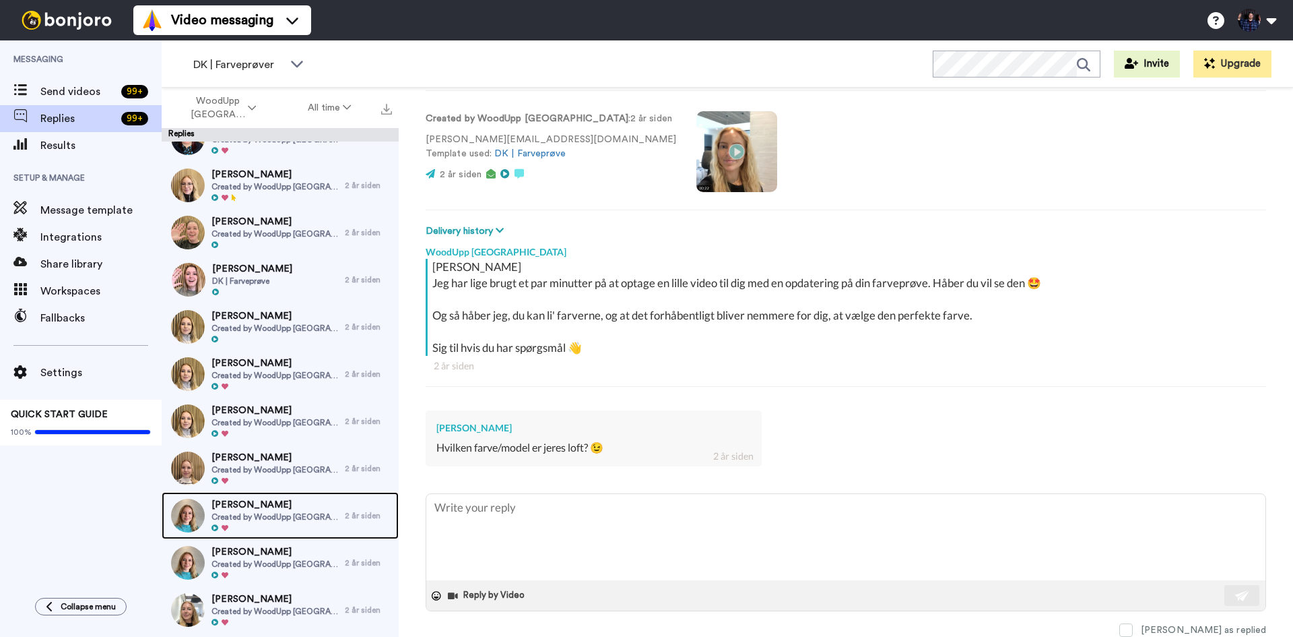
click at [195, 517] on img at bounding box center [188, 515] width 34 height 34
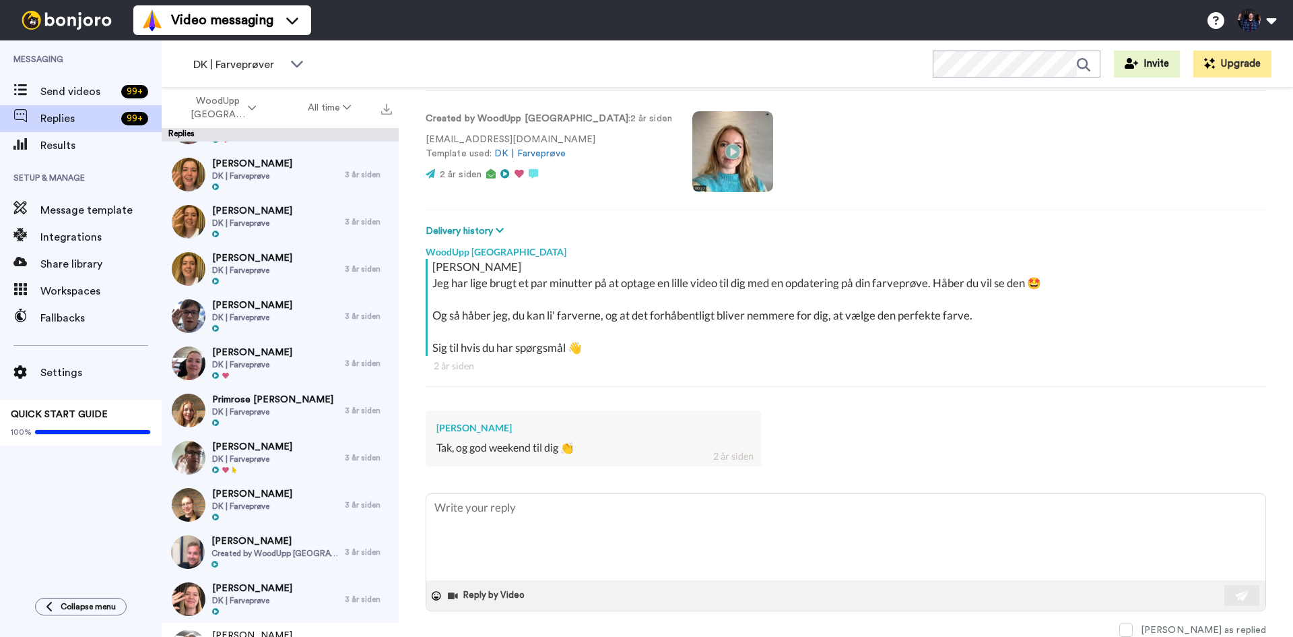
scroll to position [4347, 0]
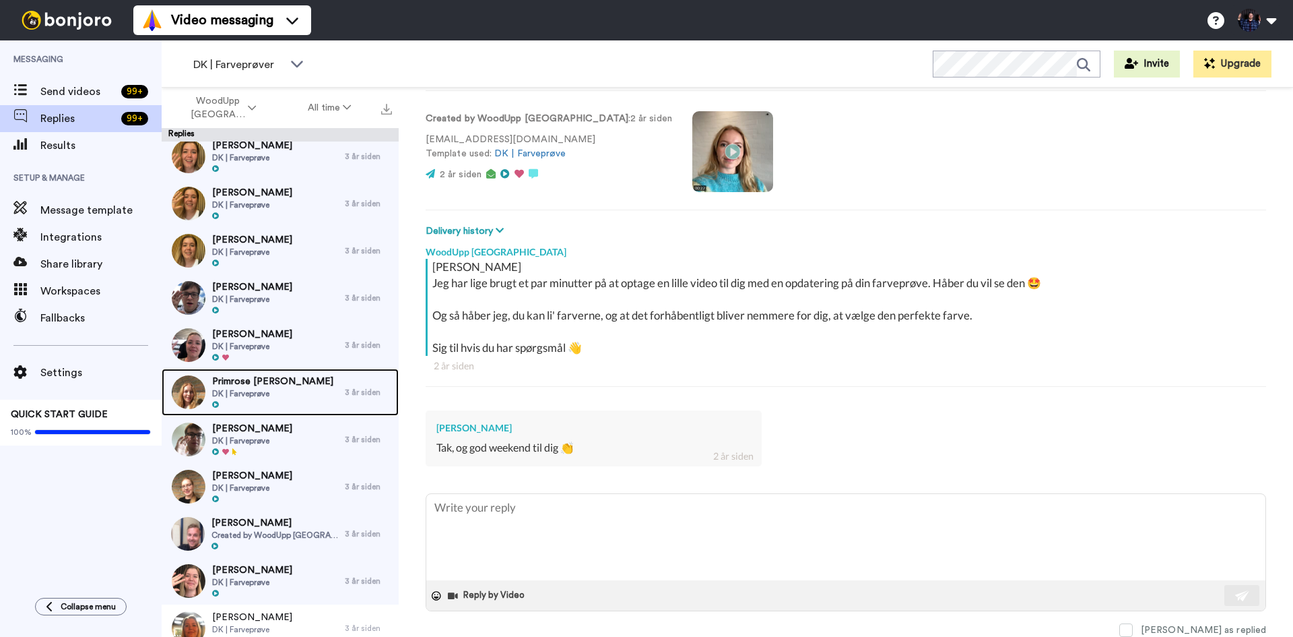
click at [186, 394] on img at bounding box center [189, 392] width 34 height 34
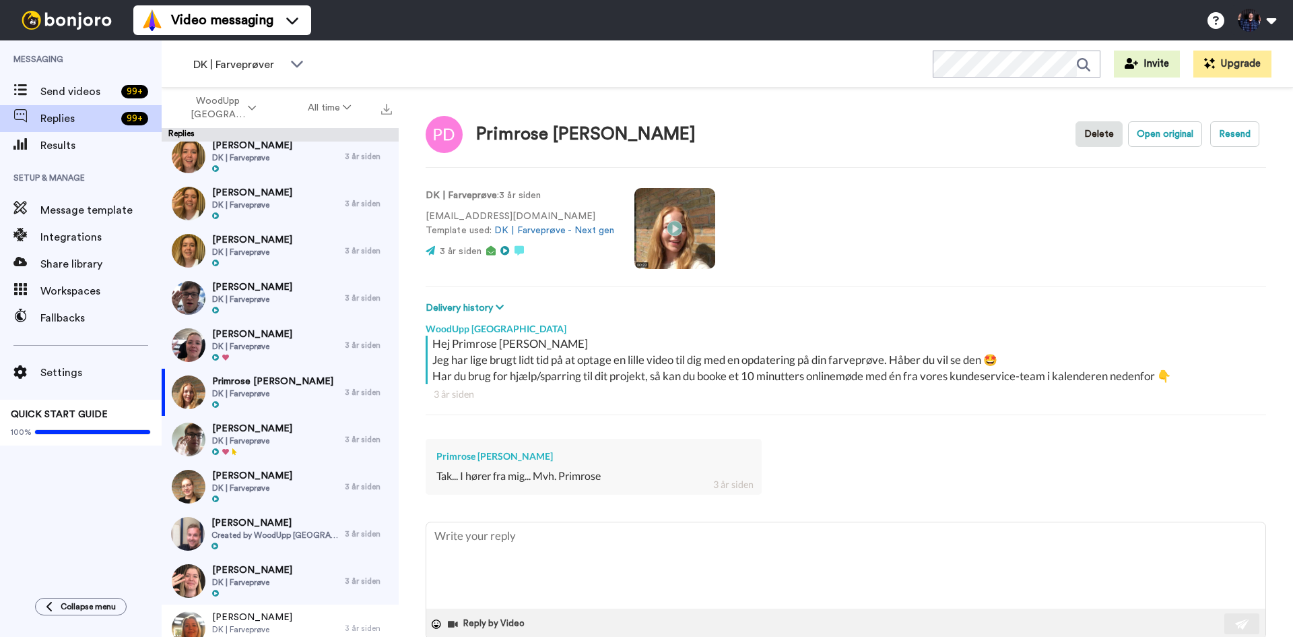
click at [660, 220] on video at bounding box center [675, 228] width 81 height 81
click at [1175, 132] on button "Open original" at bounding box center [1165, 134] width 74 height 26
type textarea "x"
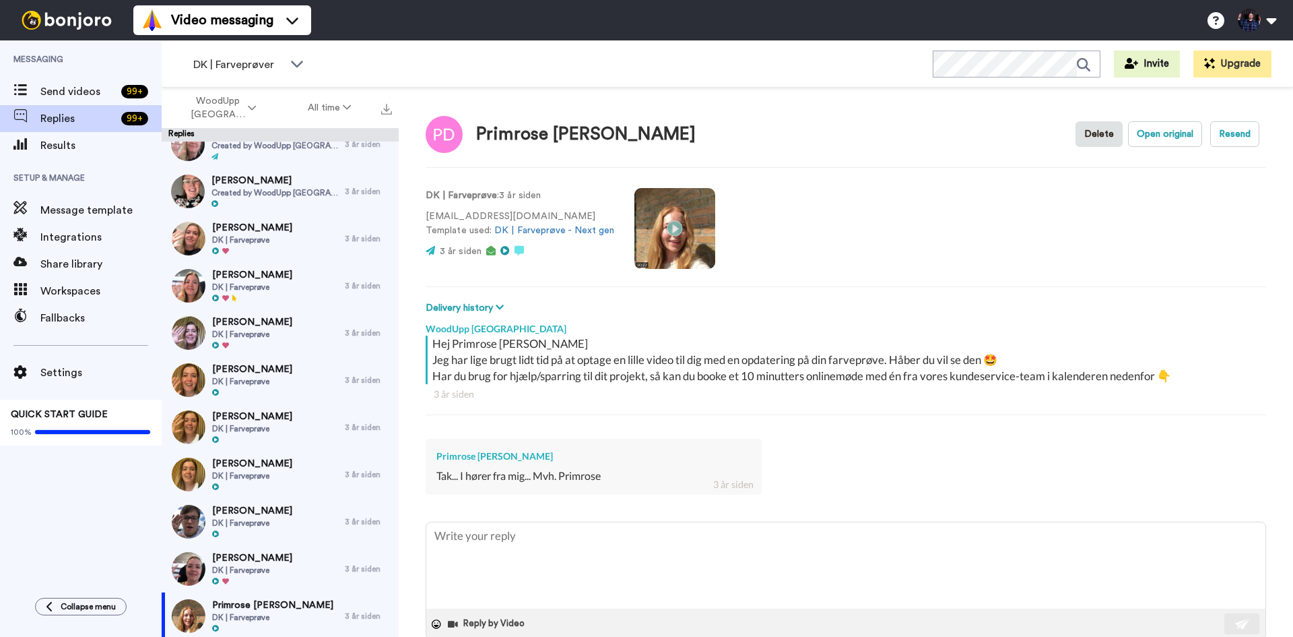
scroll to position [4037, 0]
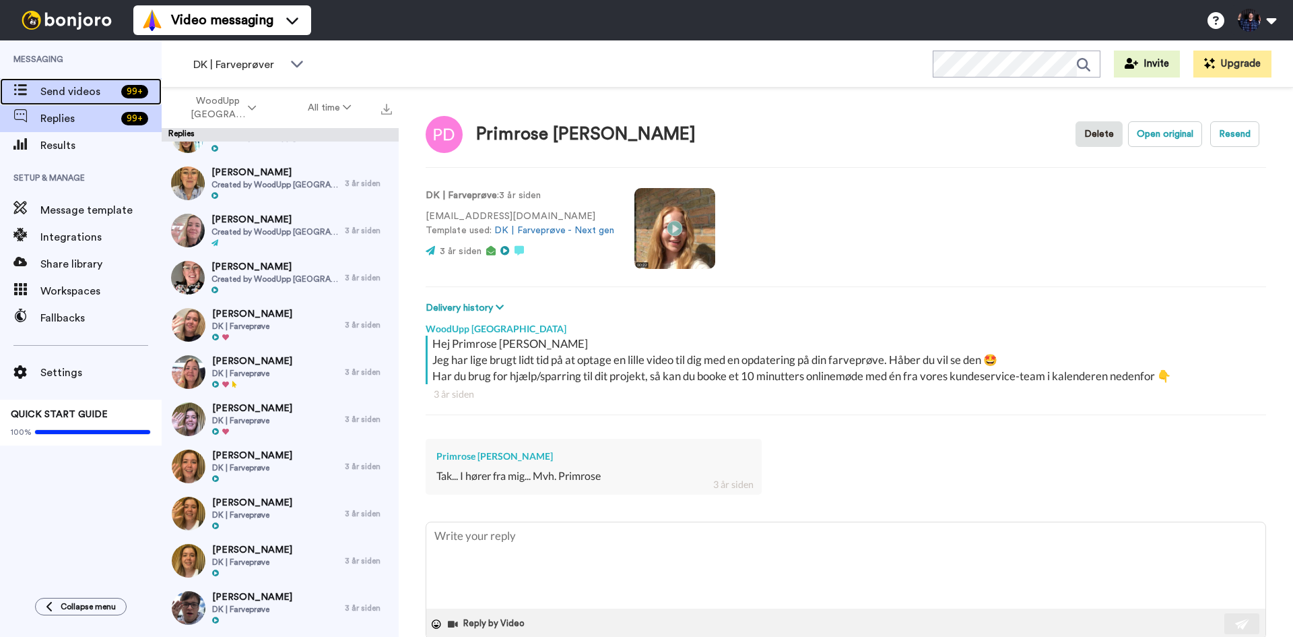
click at [108, 98] on span "Send videos" at bounding box center [77, 92] width 75 height 16
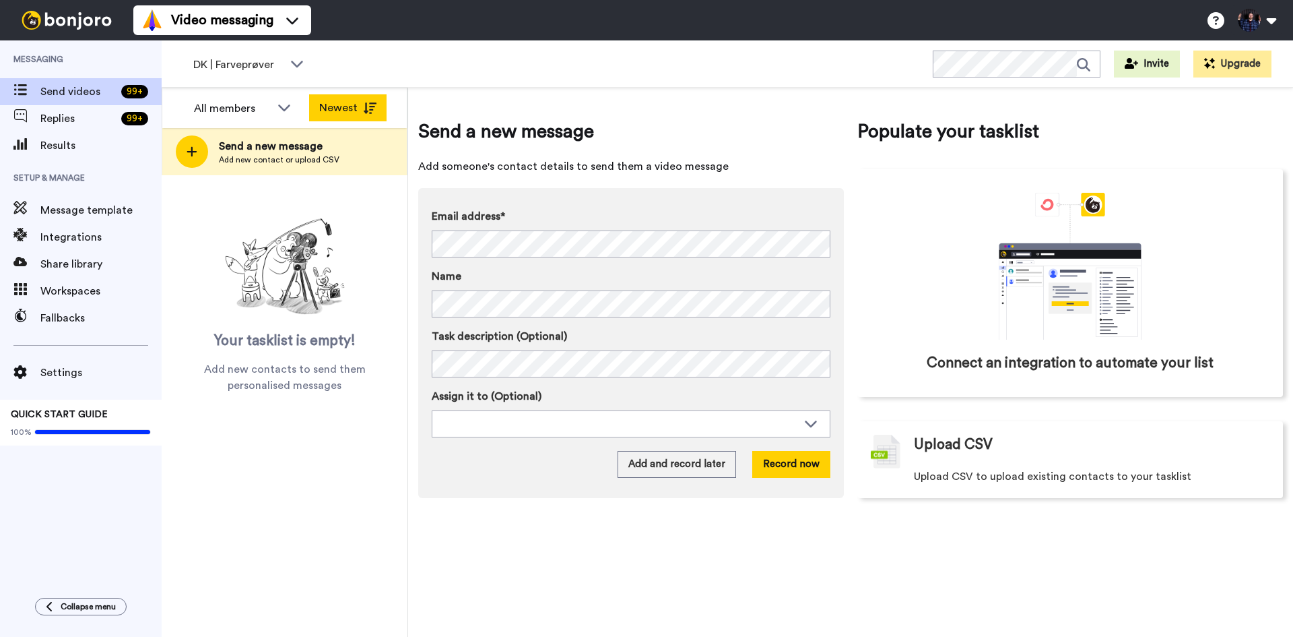
click at [370, 115] on button "Newest" at bounding box center [347, 107] width 77 height 27
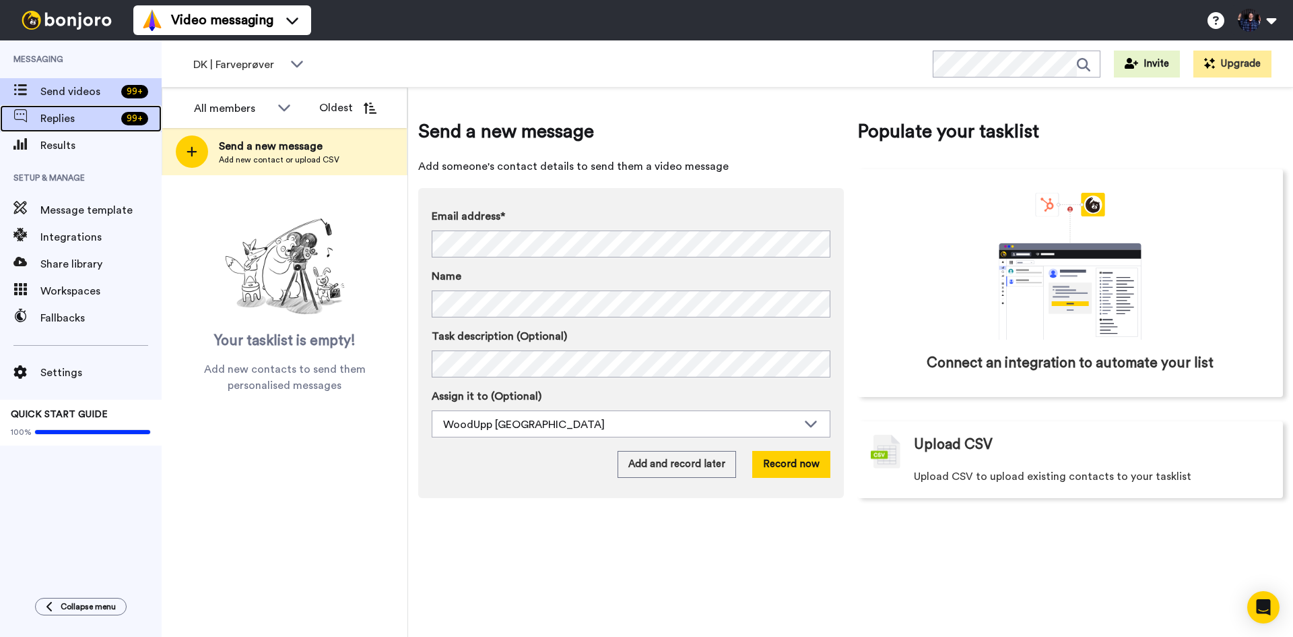
click at [83, 120] on span "Replies" at bounding box center [77, 118] width 75 height 16
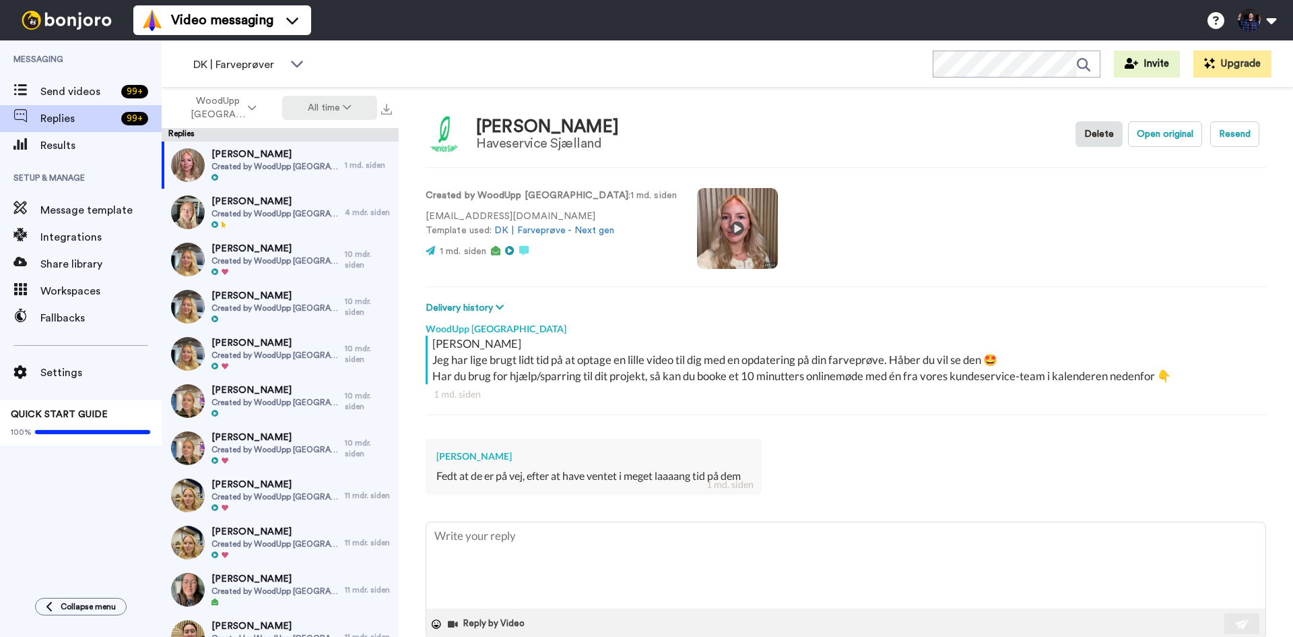
click at [324, 116] on button "All time" at bounding box center [330, 108] width 96 height 24
click at [240, 111] on span "WoodUpp [GEOGRAPHIC_DATA]" at bounding box center [218, 107] width 55 height 27
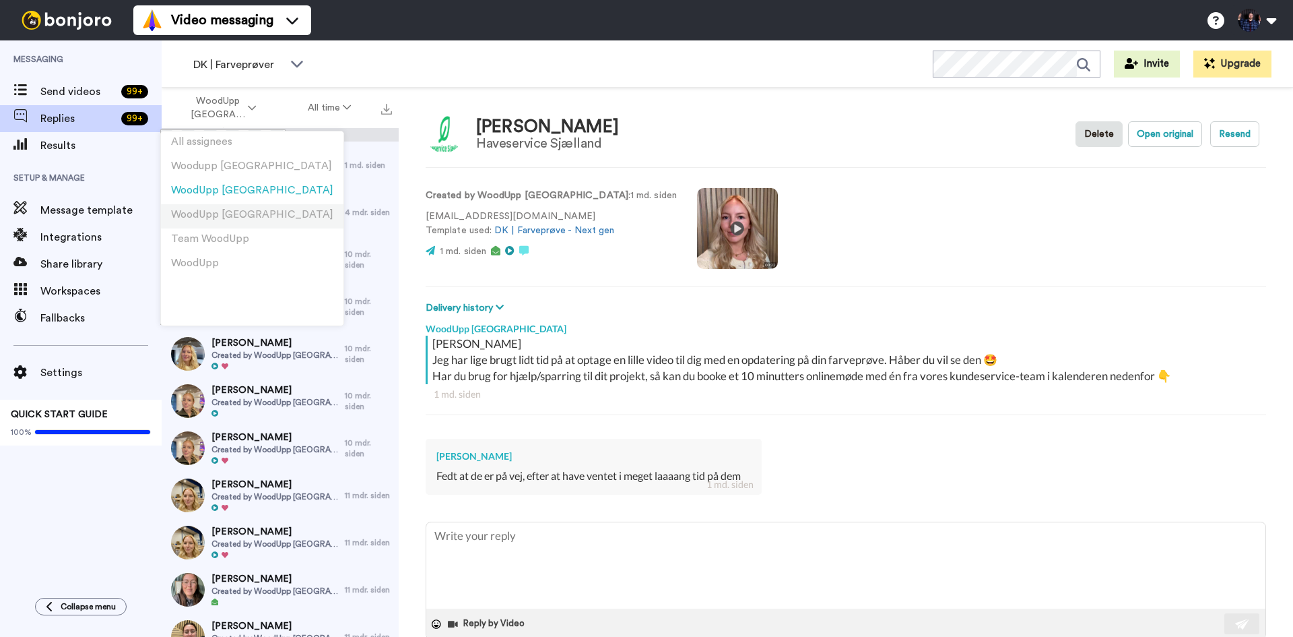
click at [256, 217] on li "WoodUpp [GEOGRAPHIC_DATA]" at bounding box center [252, 216] width 183 height 24
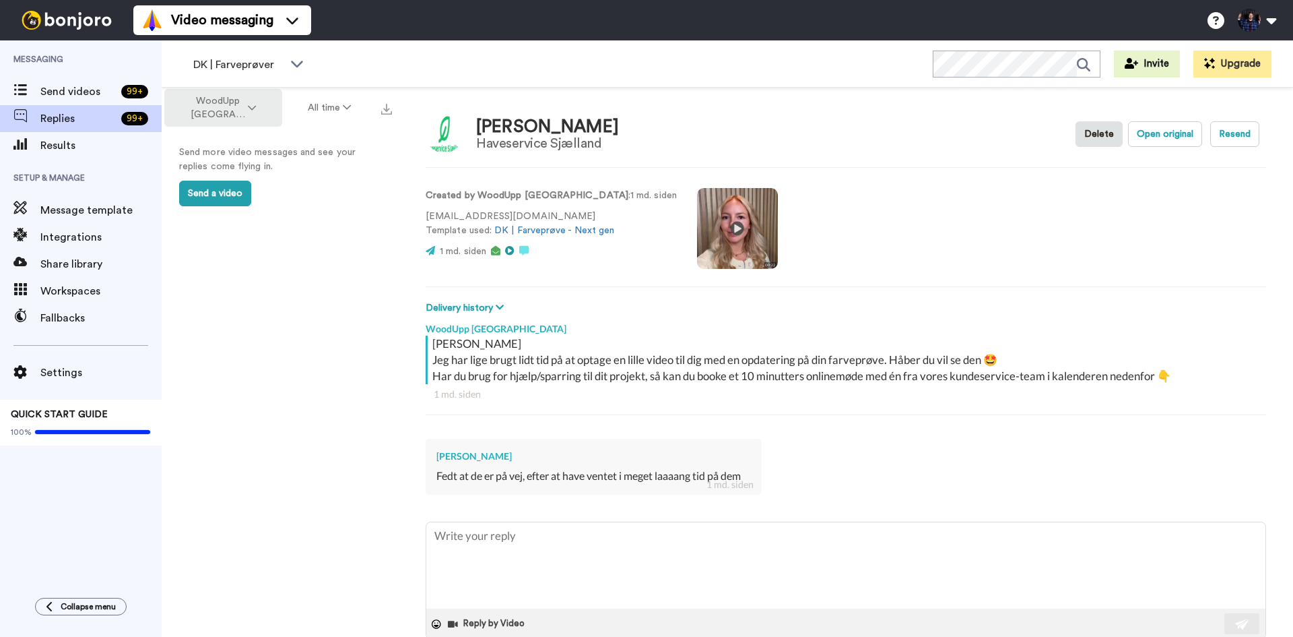
click at [253, 109] on icon at bounding box center [252, 107] width 8 height 9
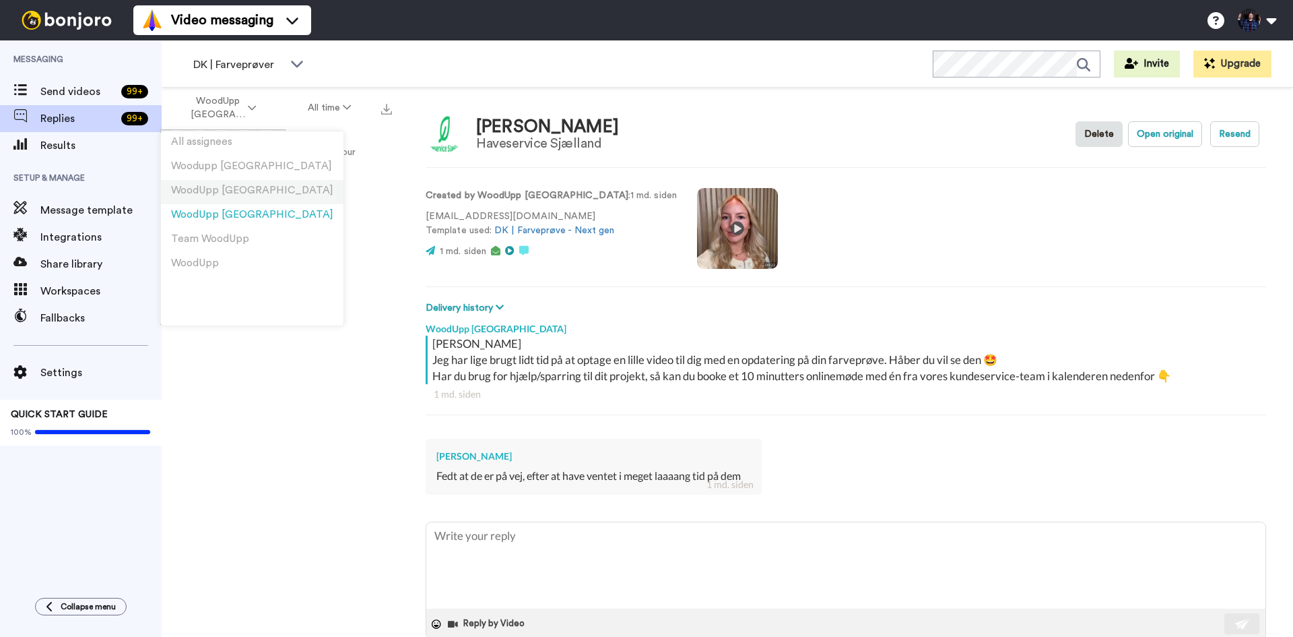
click at [249, 199] on li "WoodUpp [GEOGRAPHIC_DATA]" at bounding box center [252, 192] width 183 height 24
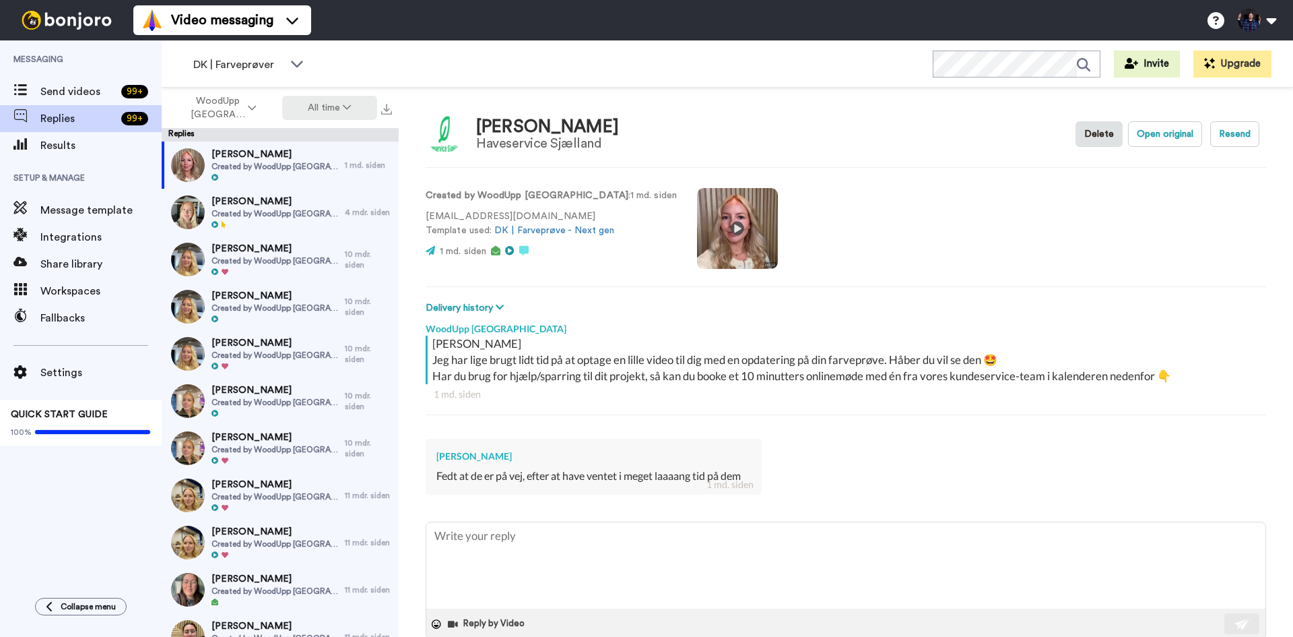
click at [340, 108] on button "All time" at bounding box center [330, 108] width 96 height 24
click at [39, 522] on div "Messaging Send videos 99 + Replies 99 + Results Setup & Manage Message template…" at bounding box center [81, 312] width 162 height 544
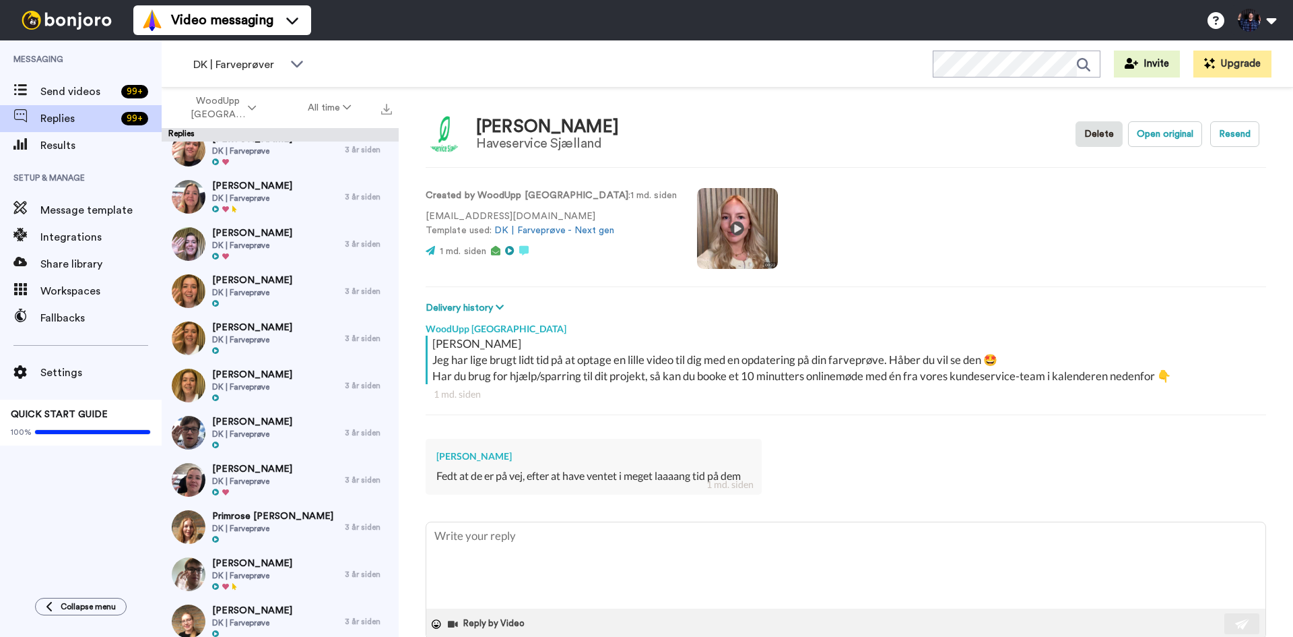
scroll to position [4414, 0]
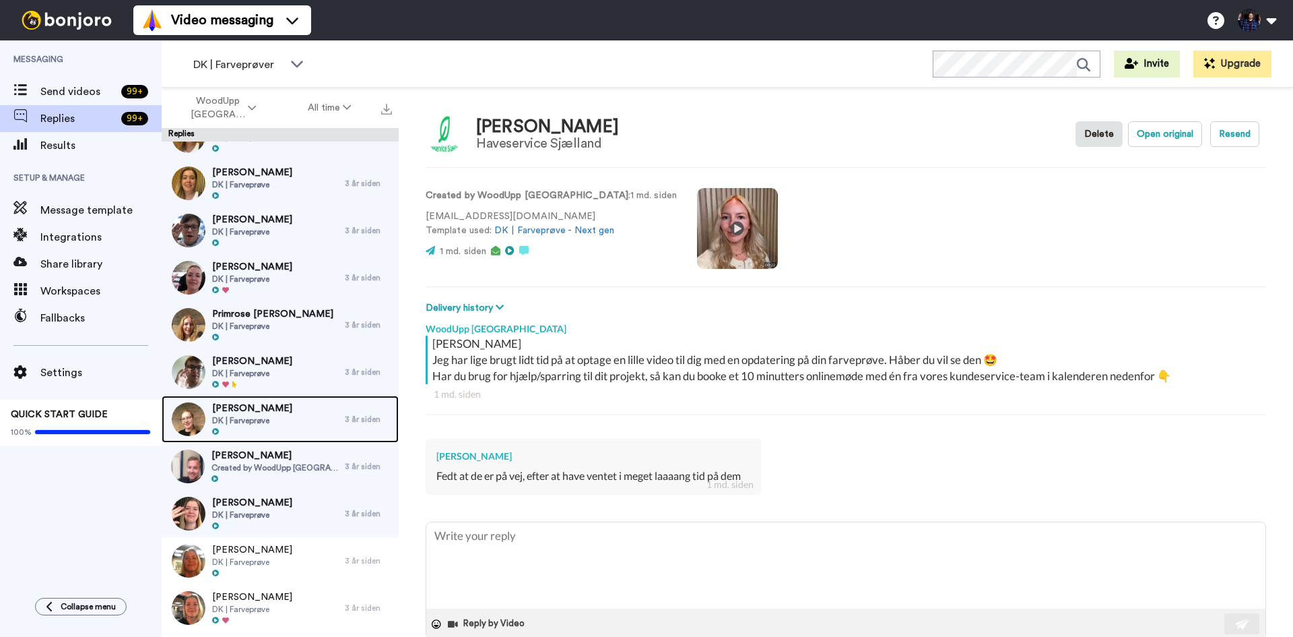
click at [275, 424] on div "[PERSON_NAME] DK | Farveprøve" at bounding box center [253, 418] width 183 height 47
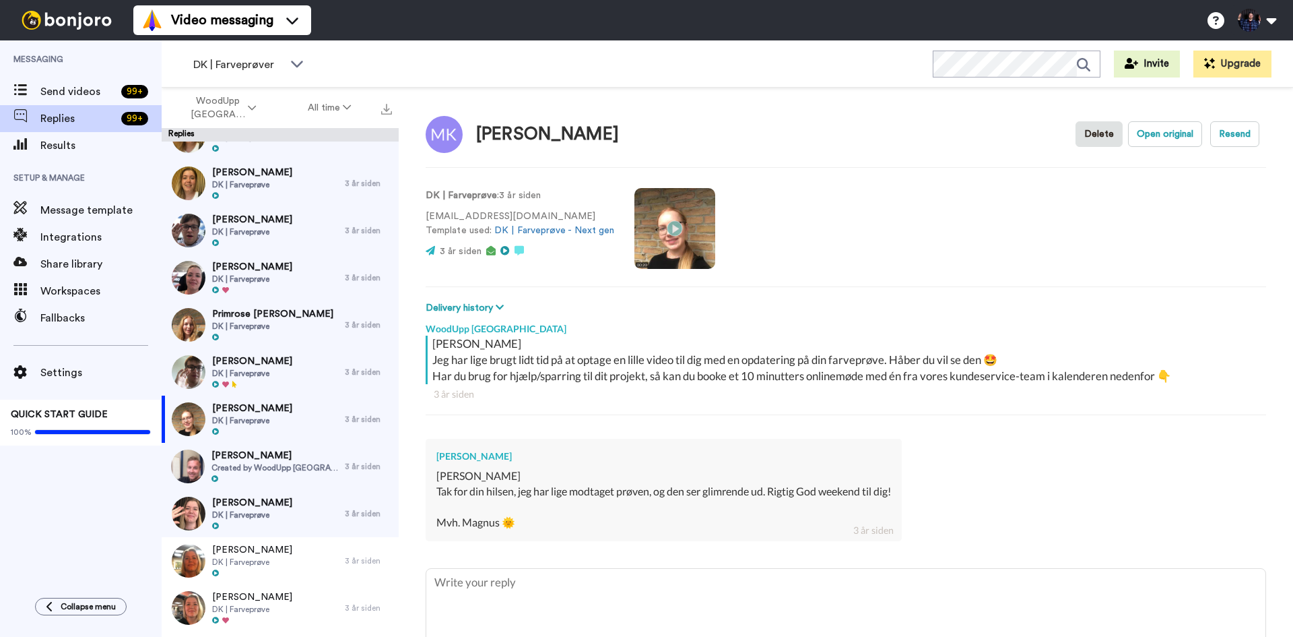
click at [670, 226] on video at bounding box center [675, 228] width 81 height 81
click at [680, 225] on video at bounding box center [675, 228] width 81 height 81
click at [1161, 135] on button "Open original" at bounding box center [1165, 134] width 74 height 26
click at [675, 233] on video at bounding box center [675, 228] width 81 height 81
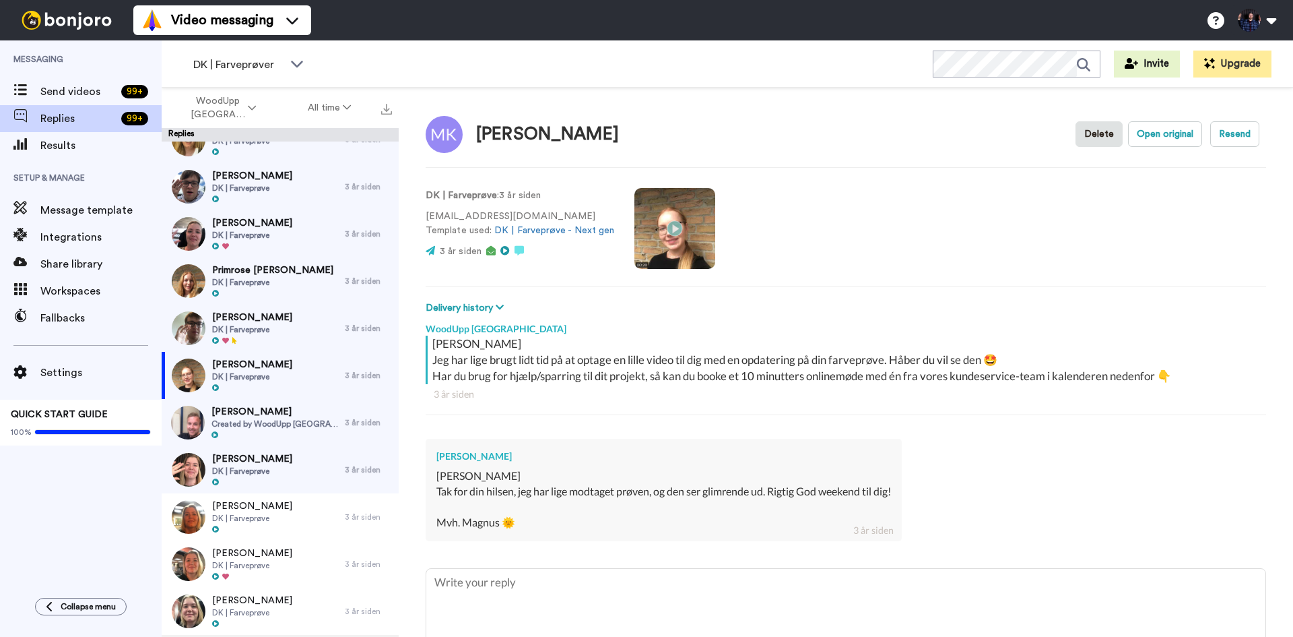
scroll to position [4441, 0]
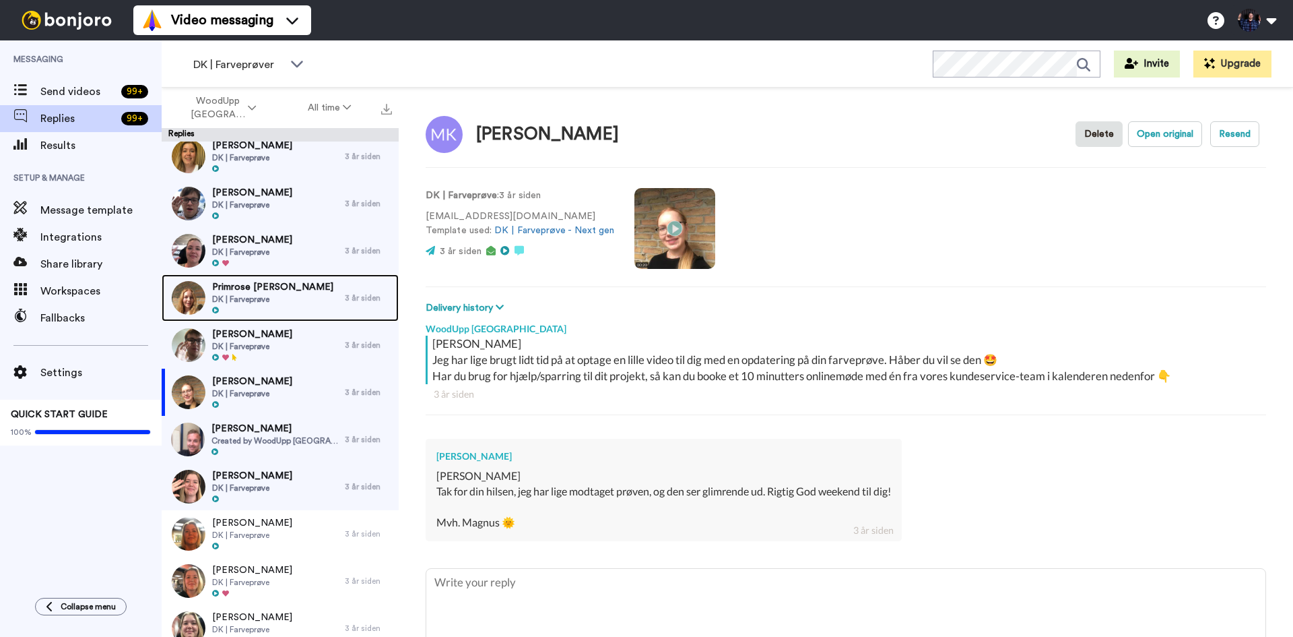
click at [186, 298] on img at bounding box center [189, 298] width 34 height 34
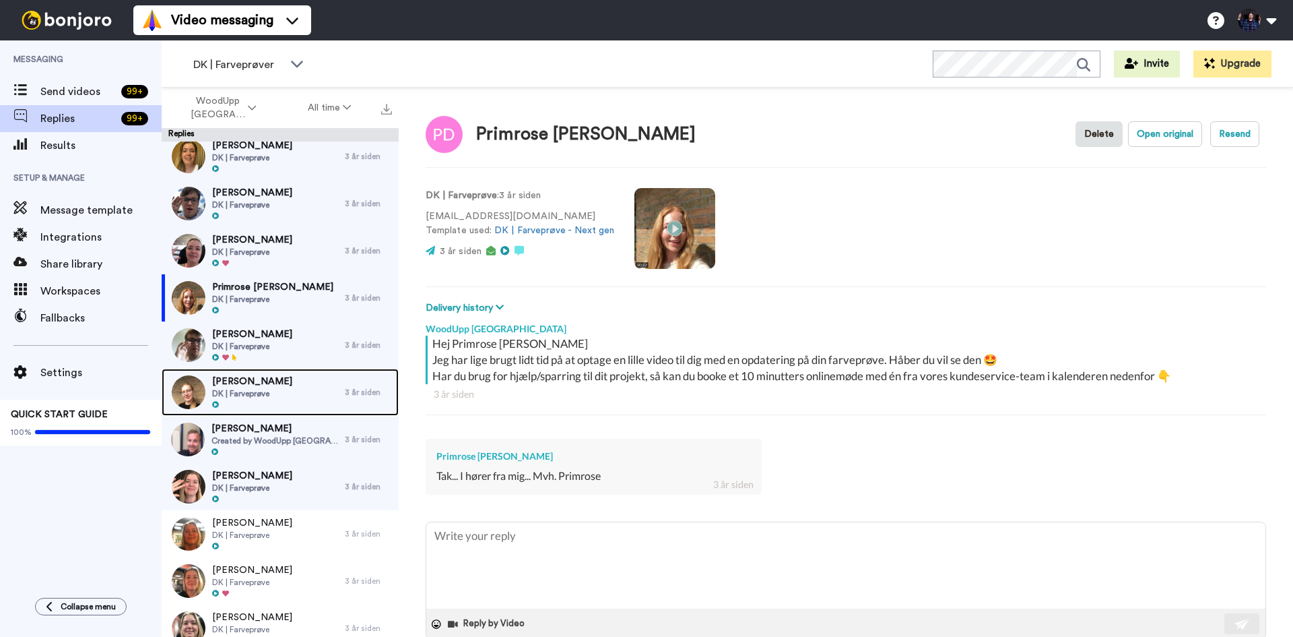
click at [181, 391] on img at bounding box center [189, 392] width 34 height 34
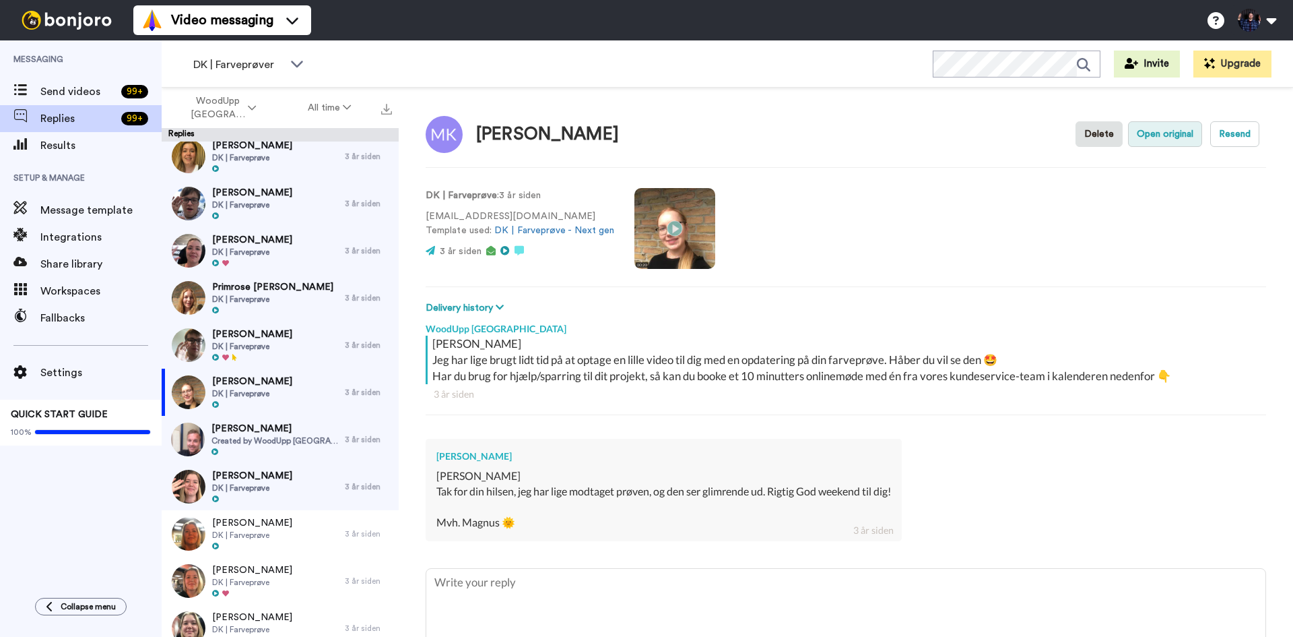
click at [1139, 121] on button "Open original" at bounding box center [1165, 134] width 74 height 26
type textarea "x"
